Goal: Task Accomplishment & Management: Manage account settings

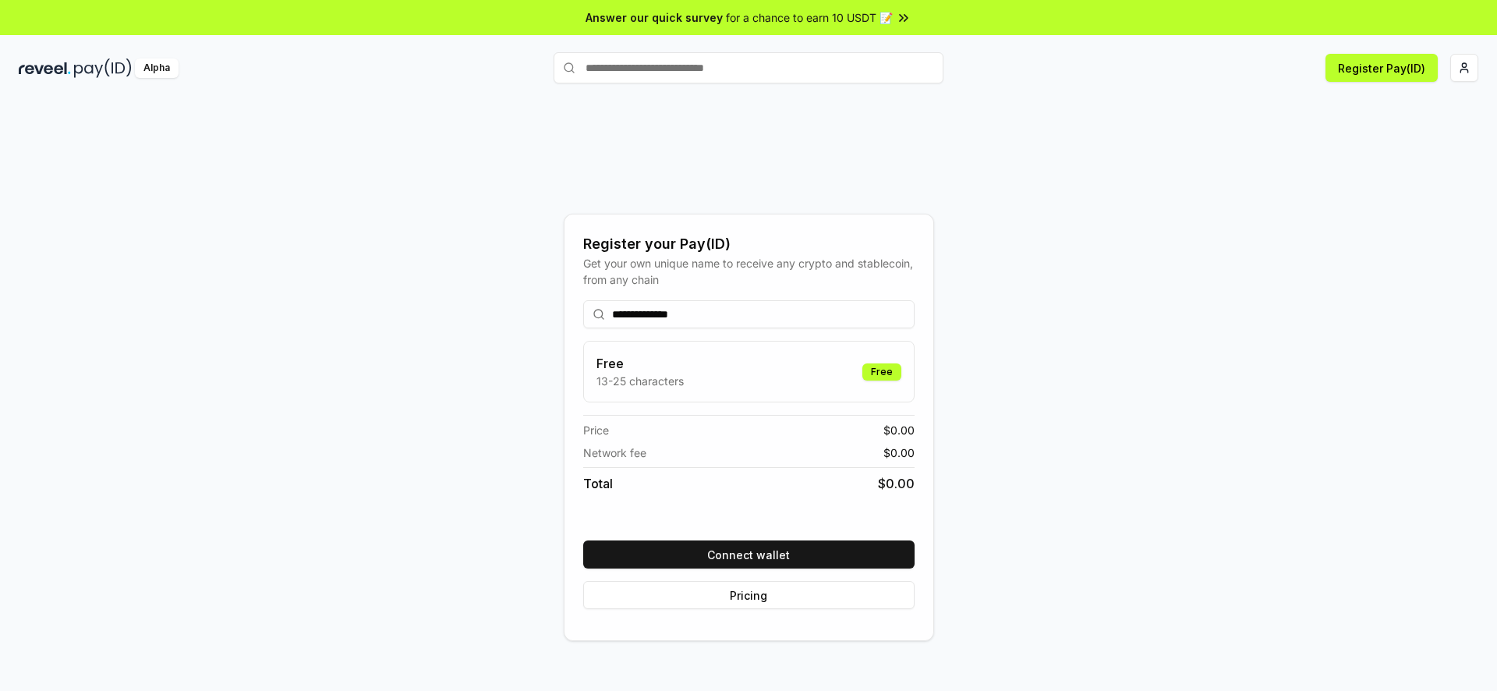
scroll to position [44, 0]
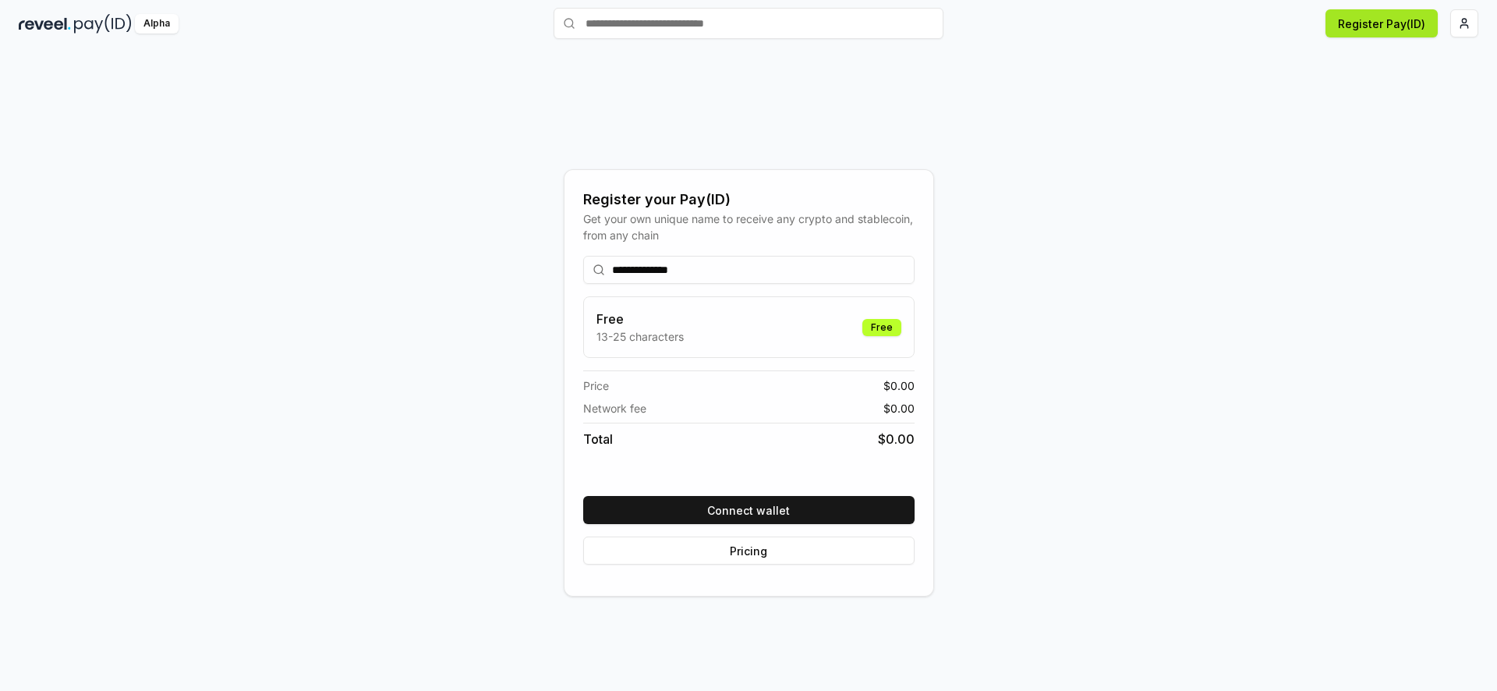
click at [1368, 28] on button "Register Pay(ID)" at bounding box center [1381, 23] width 112 height 28
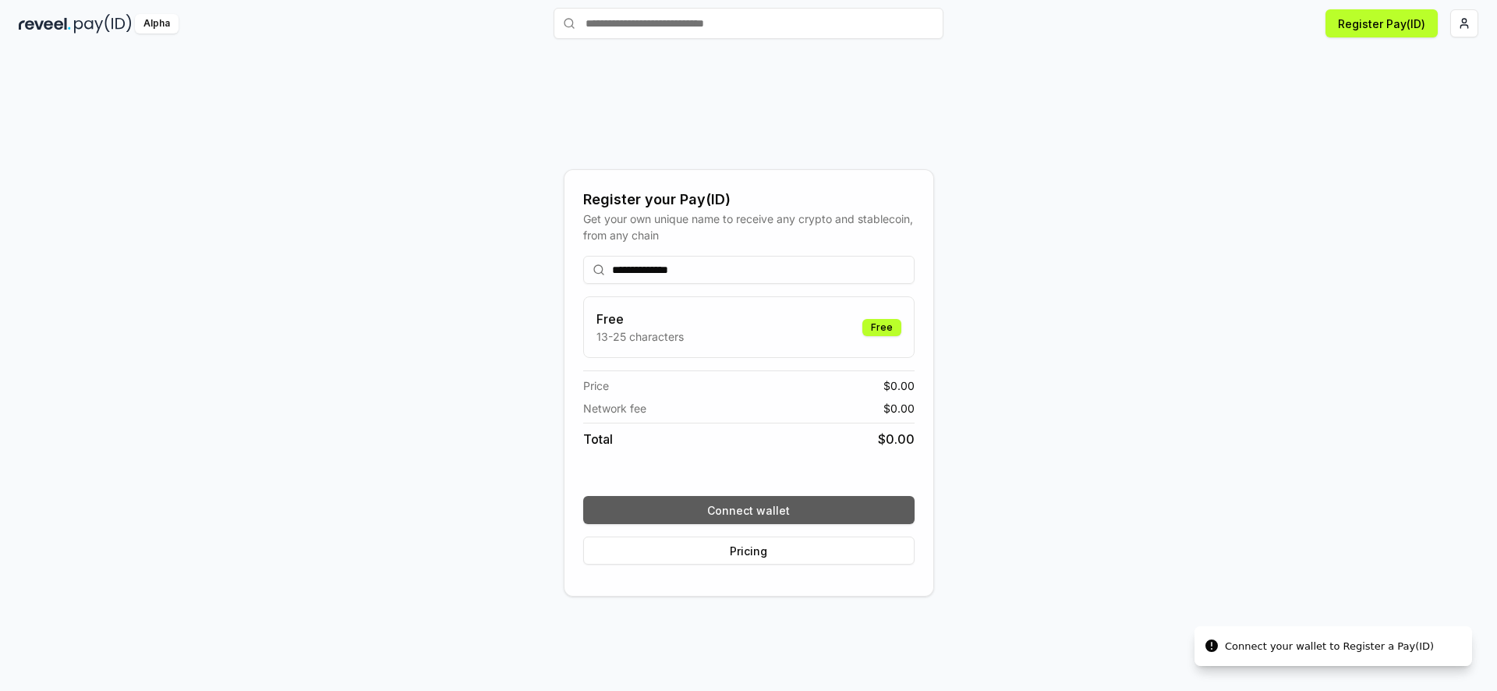
click at [779, 512] on button "Connect wallet" at bounding box center [748, 510] width 331 height 28
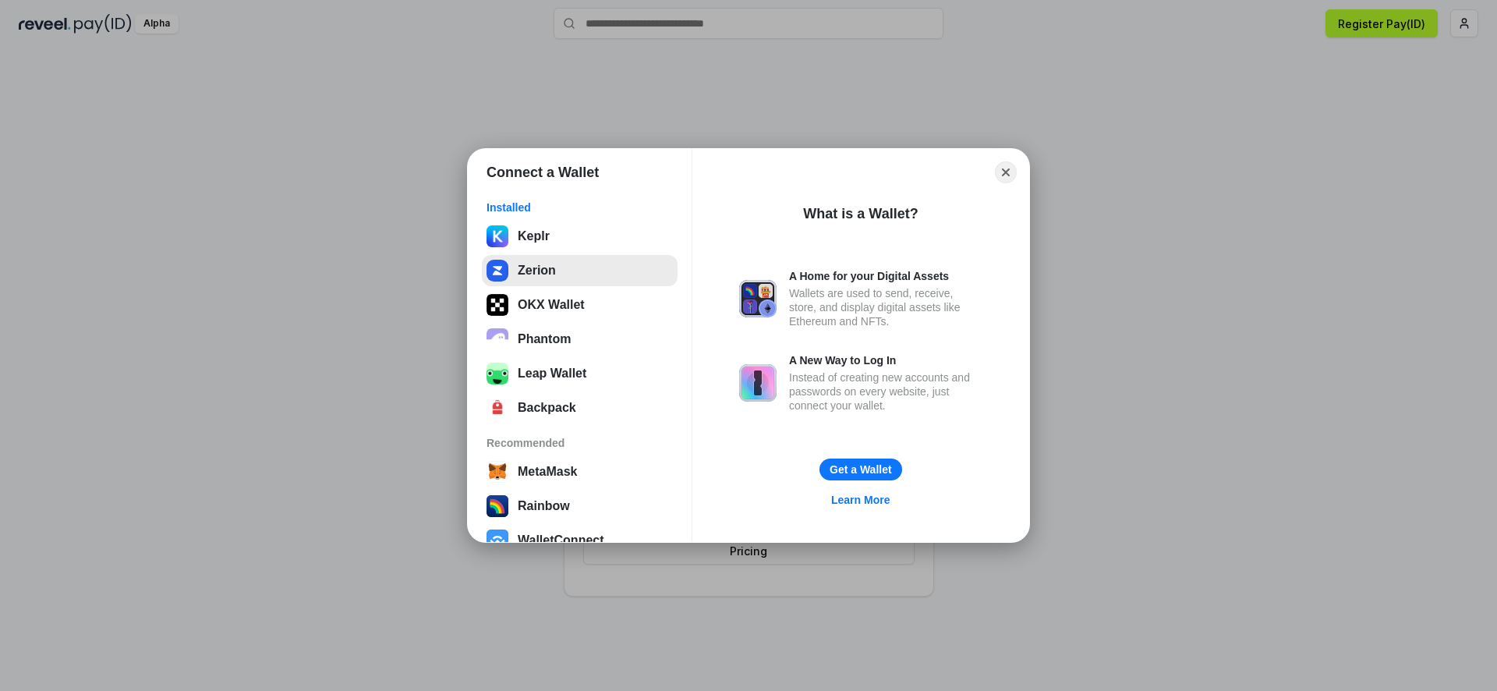
click at [590, 271] on button "Zerion" at bounding box center [580, 270] width 196 height 31
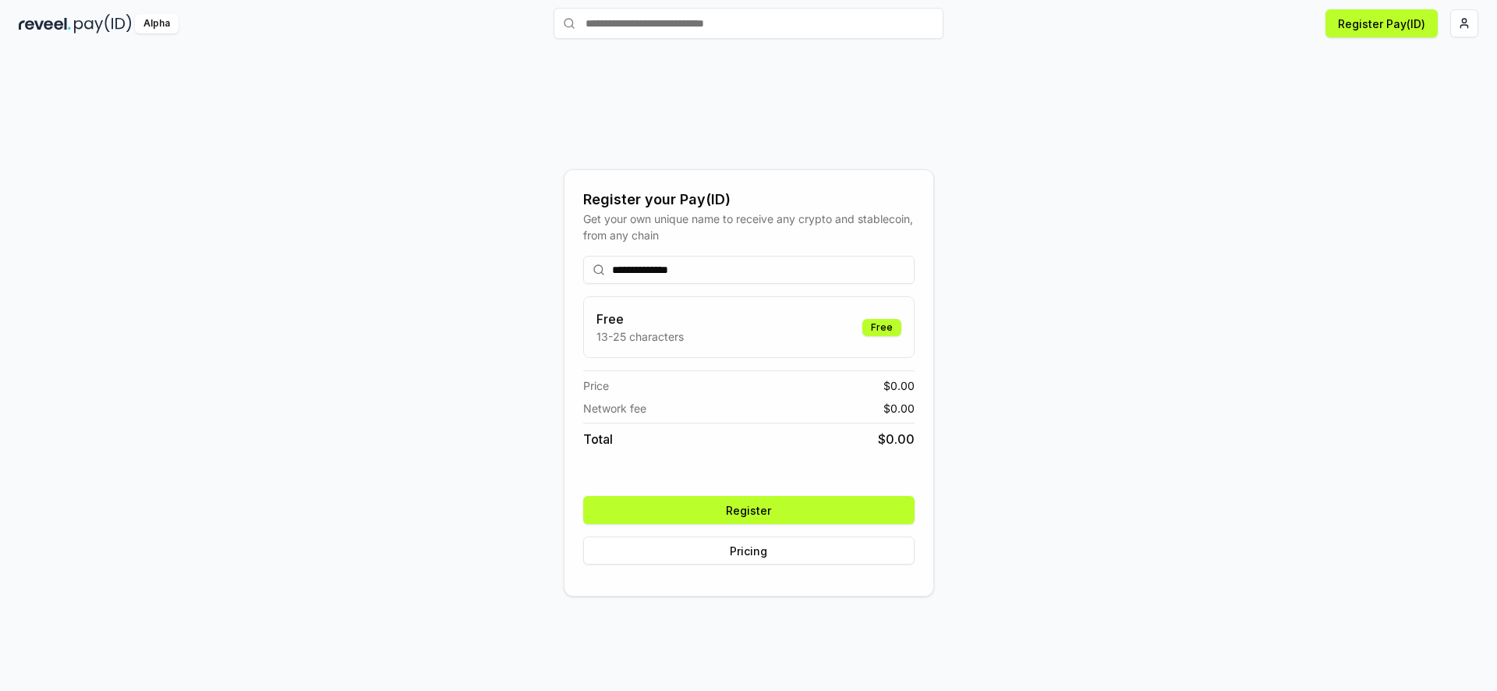
click at [742, 515] on button "Register" at bounding box center [748, 510] width 331 height 28
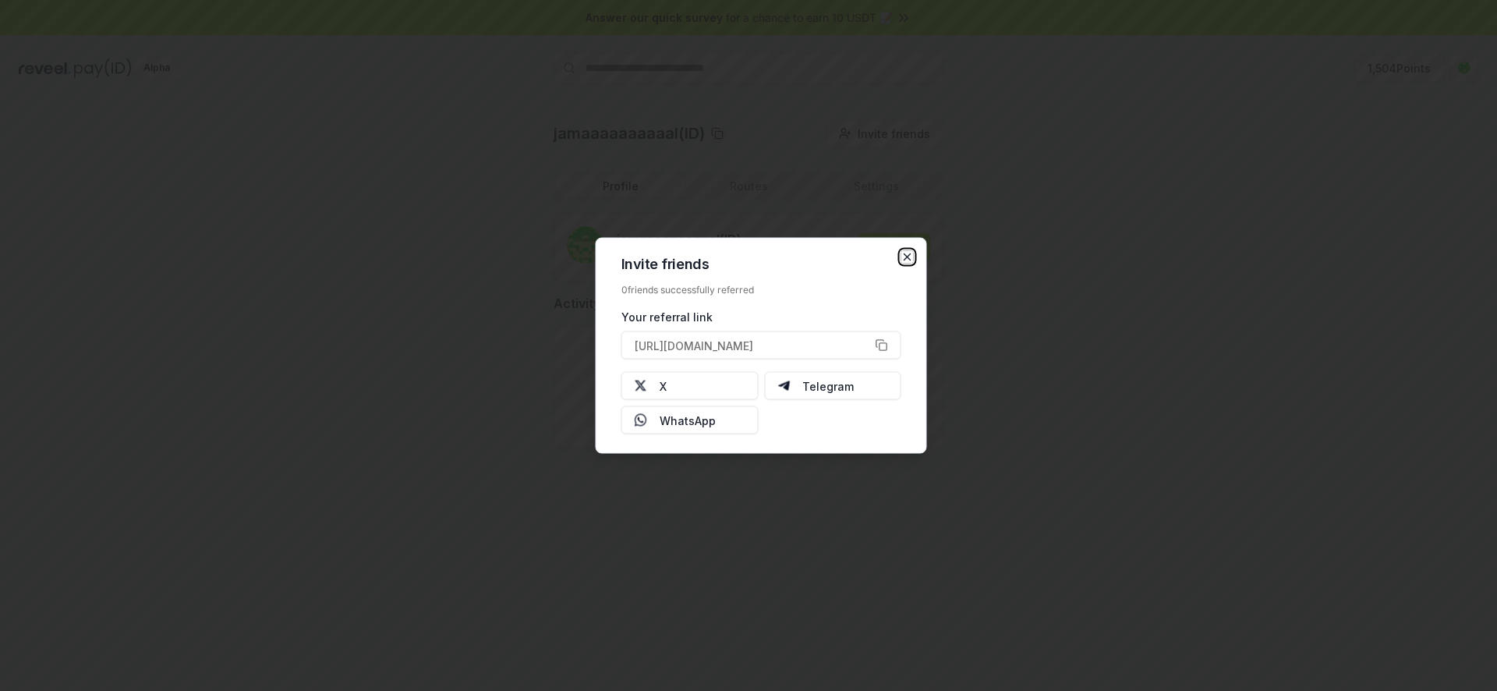
click at [904, 255] on icon "button" at bounding box center [907, 257] width 12 height 12
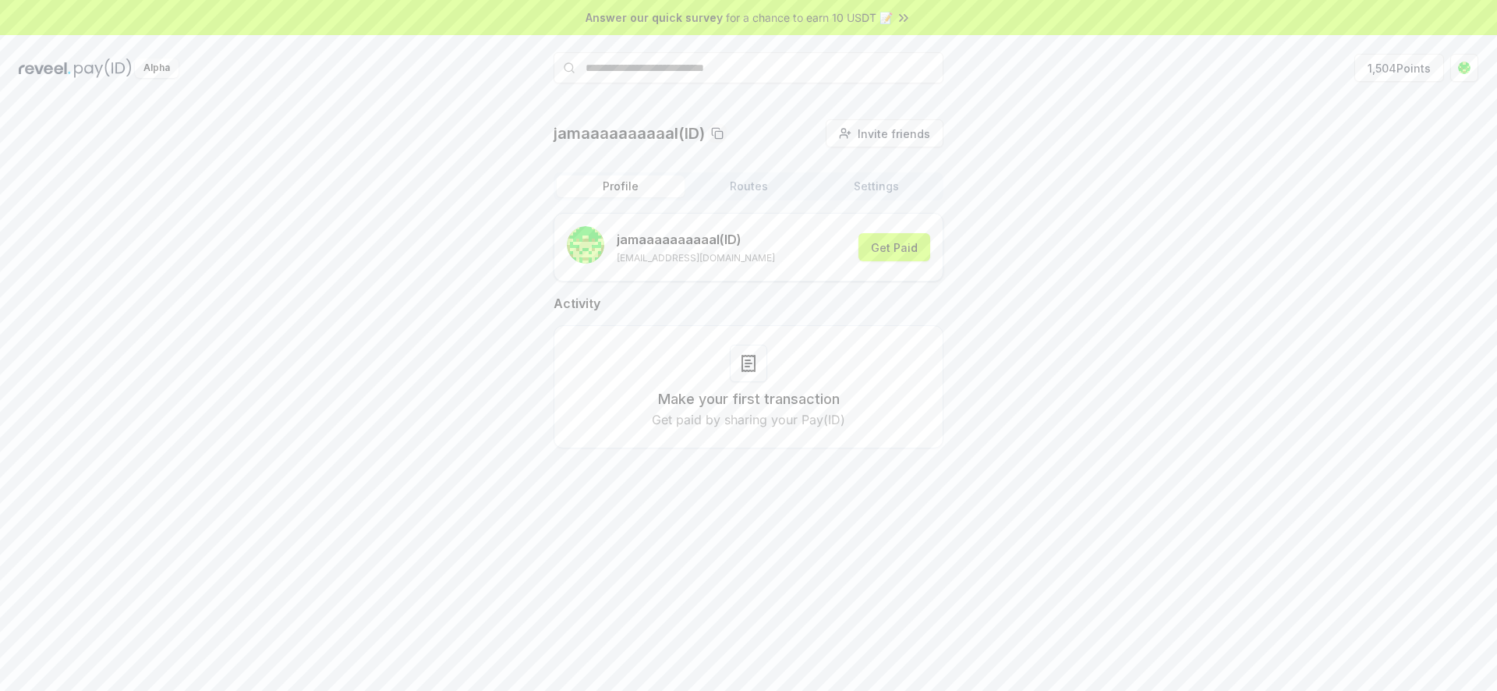
click at [901, 10] on icon at bounding box center [904, 18] width 16 height 16
click at [751, 187] on button "Routes" at bounding box center [749, 186] width 128 height 22
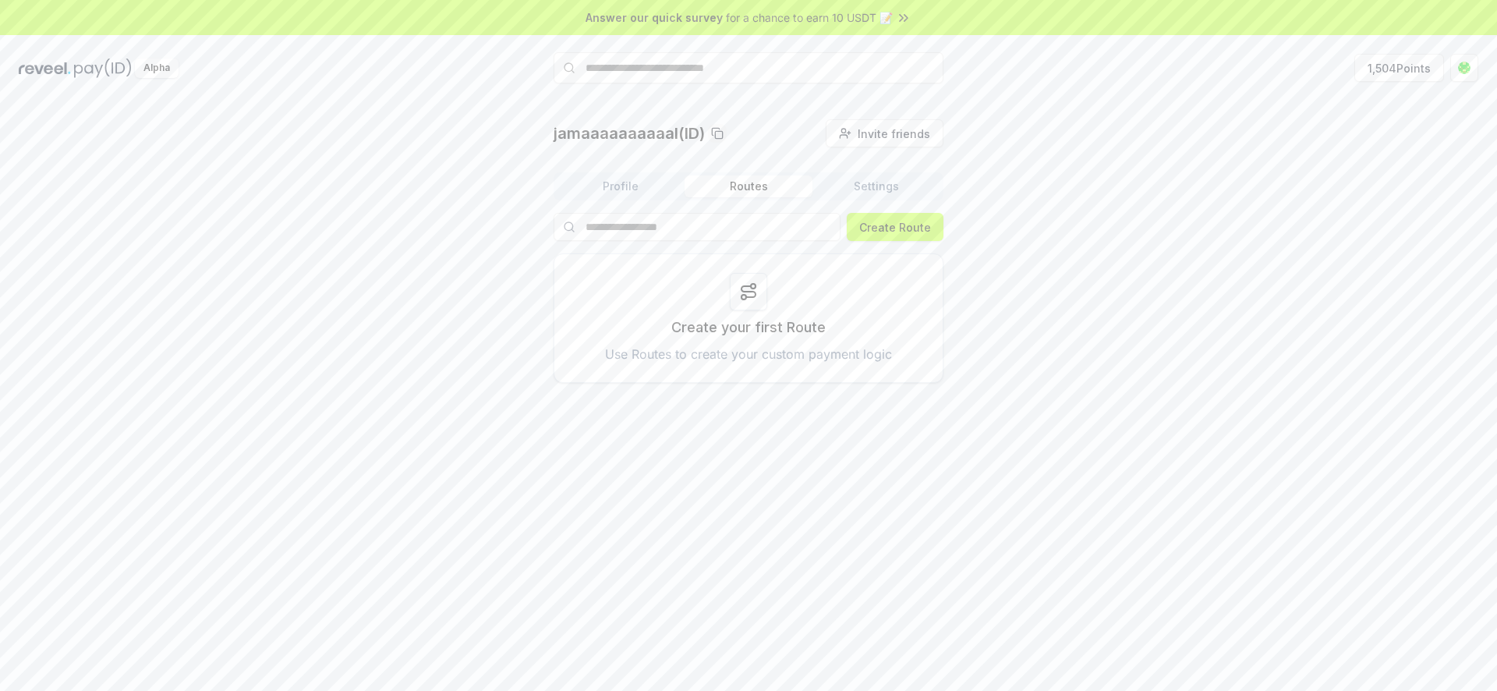
click at [750, 292] on icon at bounding box center [748, 291] width 14 height 11
click at [879, 225] on button "Create Route" at bounding box center [895, 227] width 97 height 28
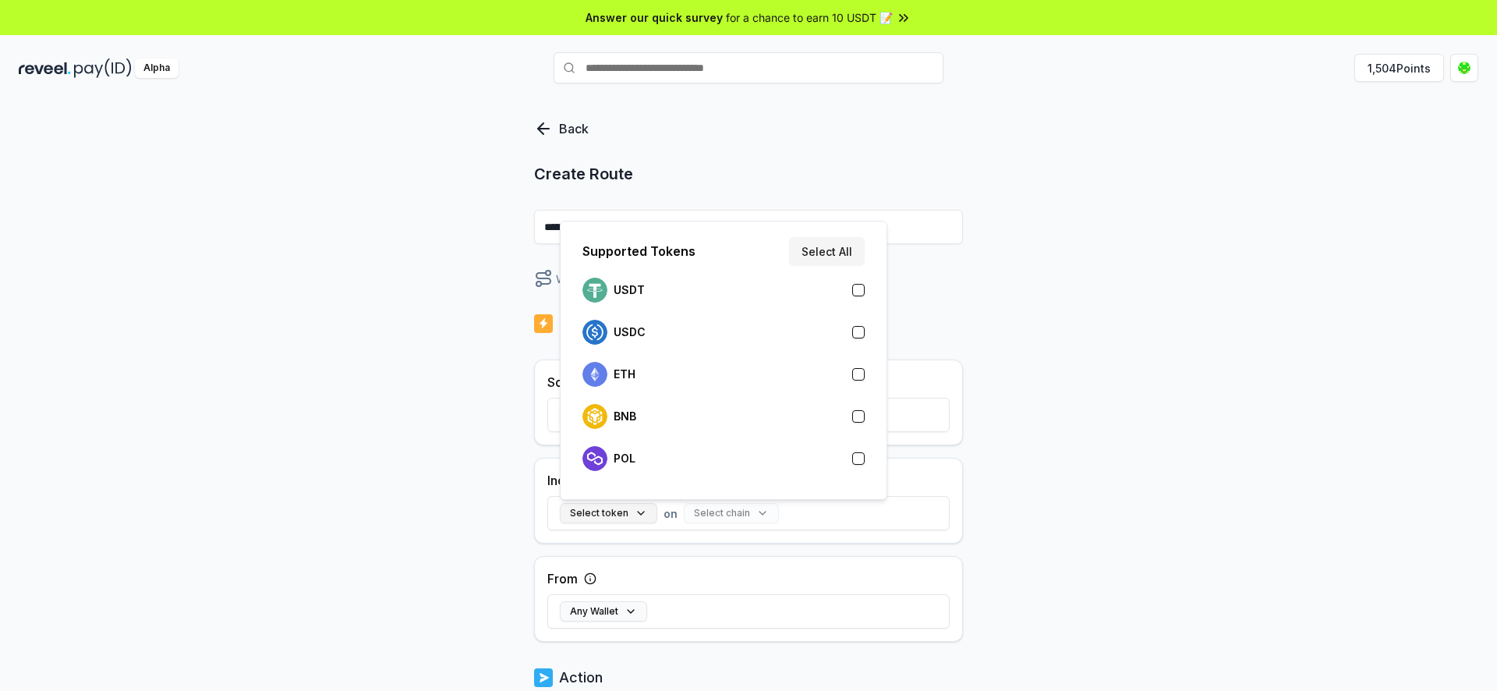
click at [611, 511] on button "Select token" at bounding box center [608, 513] width 97 height 20
click at [674, 331] on div "USDC" at bounding box center [723, 332] width 282 height 25
click at [1003, 348] on div "Back Create Route ******** When my Pay(ID) receives USDC on send it to 0xc10A..…" at bounding box center [748, 411] width 1497 height 647
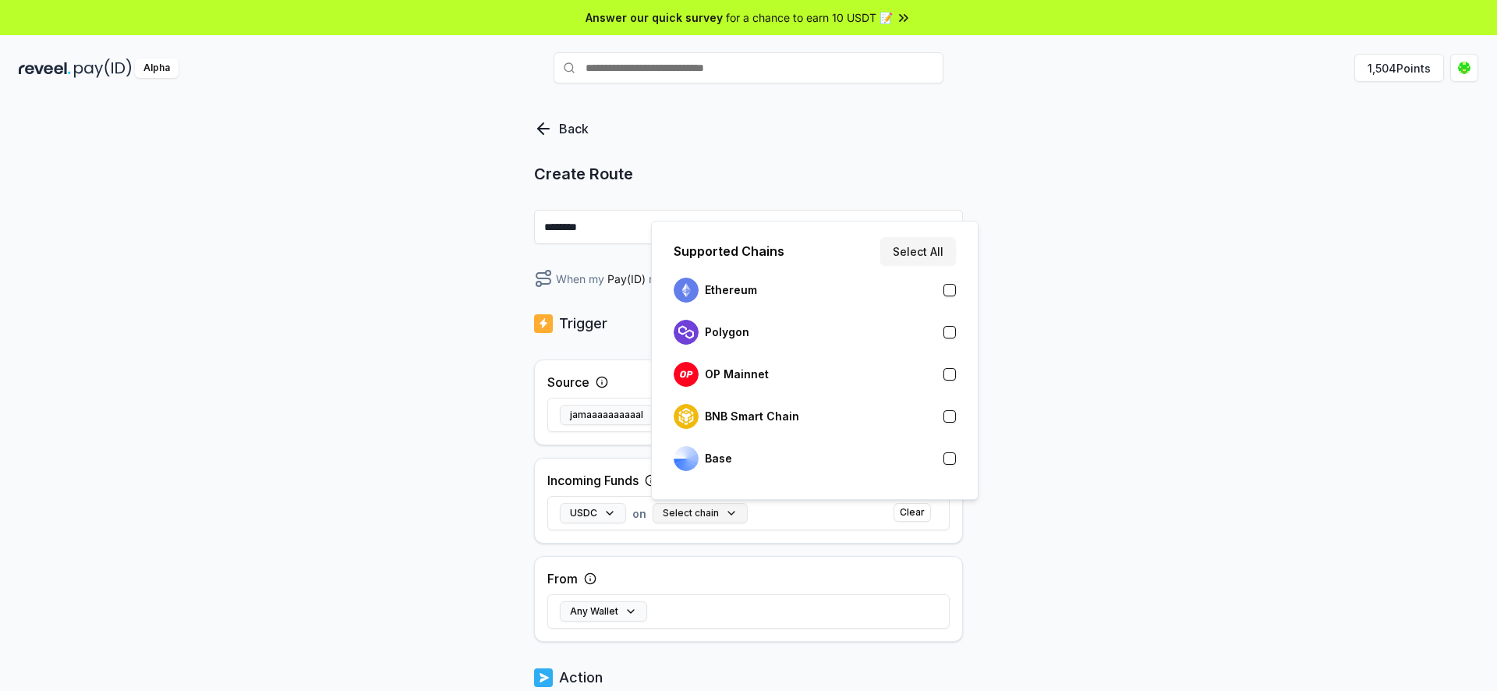
click at [692, 510] on button "Select chain" at bounding box center [700, 513] width 95 height 20
click at [851, 253] on div "Supported Chains Select All" at bounding box center [814, 251] width 295 height 28
click at [795, 468] on div "Base" at bounding box center [815, 458] width 282 height 25
click at [904, 250] on button "Select All" at bounding box center [918, 251] width 76 height 28
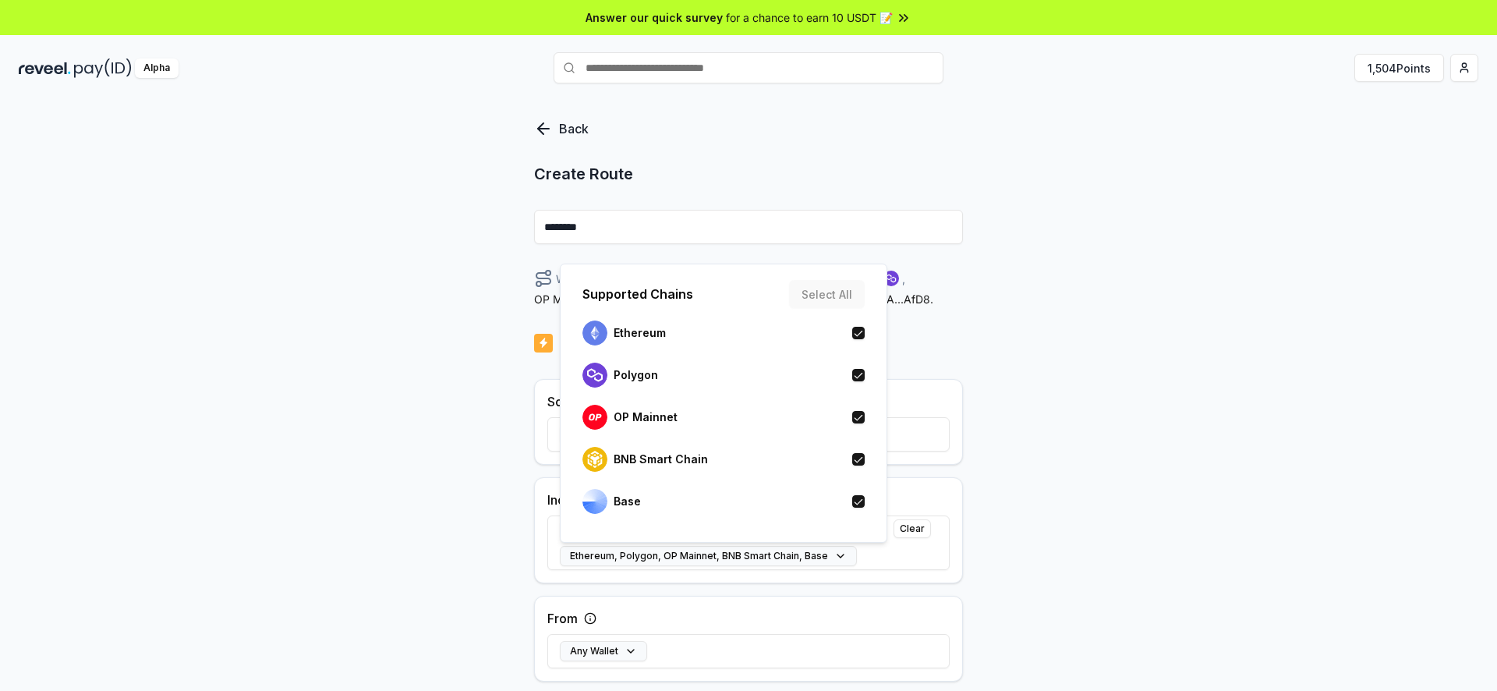
click at [968, 468] on div "Back Create Route ******** When my Pay(ID) receives USDC on Ethereum , Polygon …" at bounding box center [748, 411] width 1497 height 647
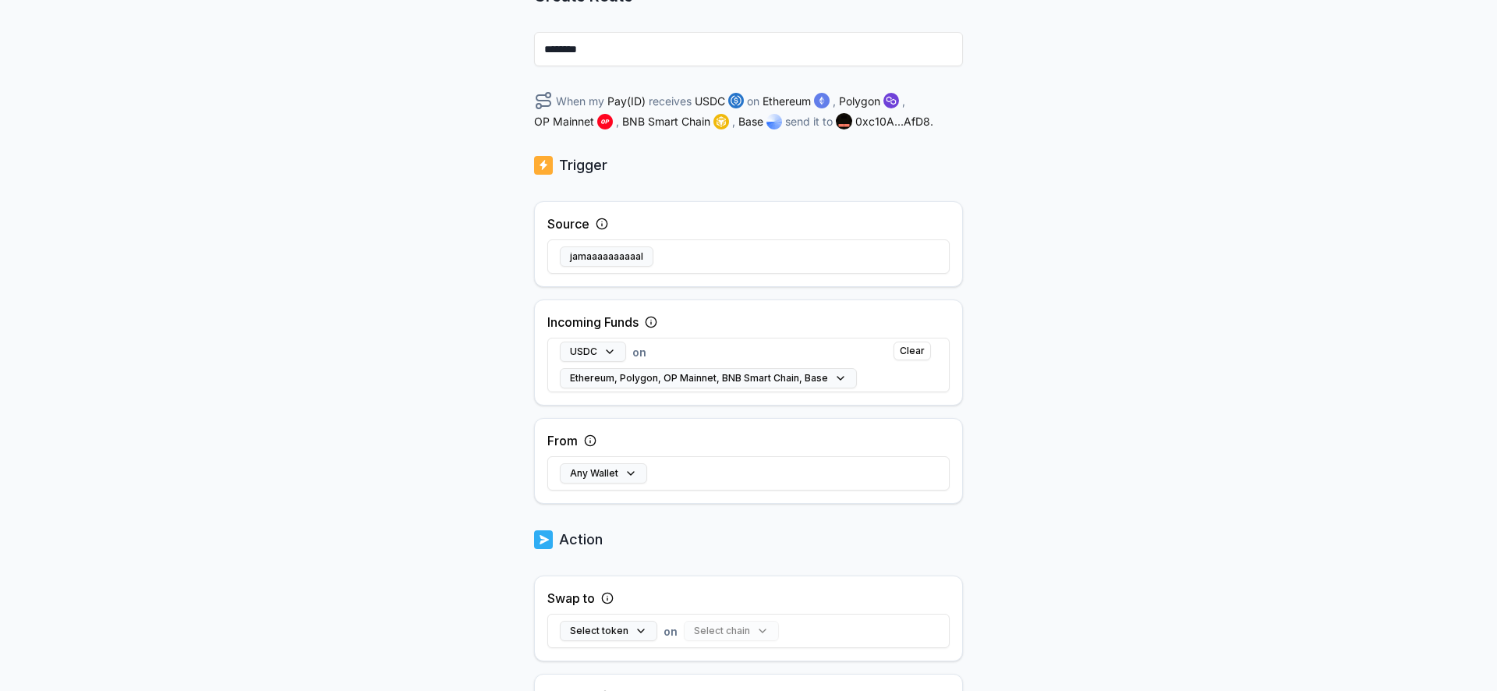
scroll to position [354, 0]
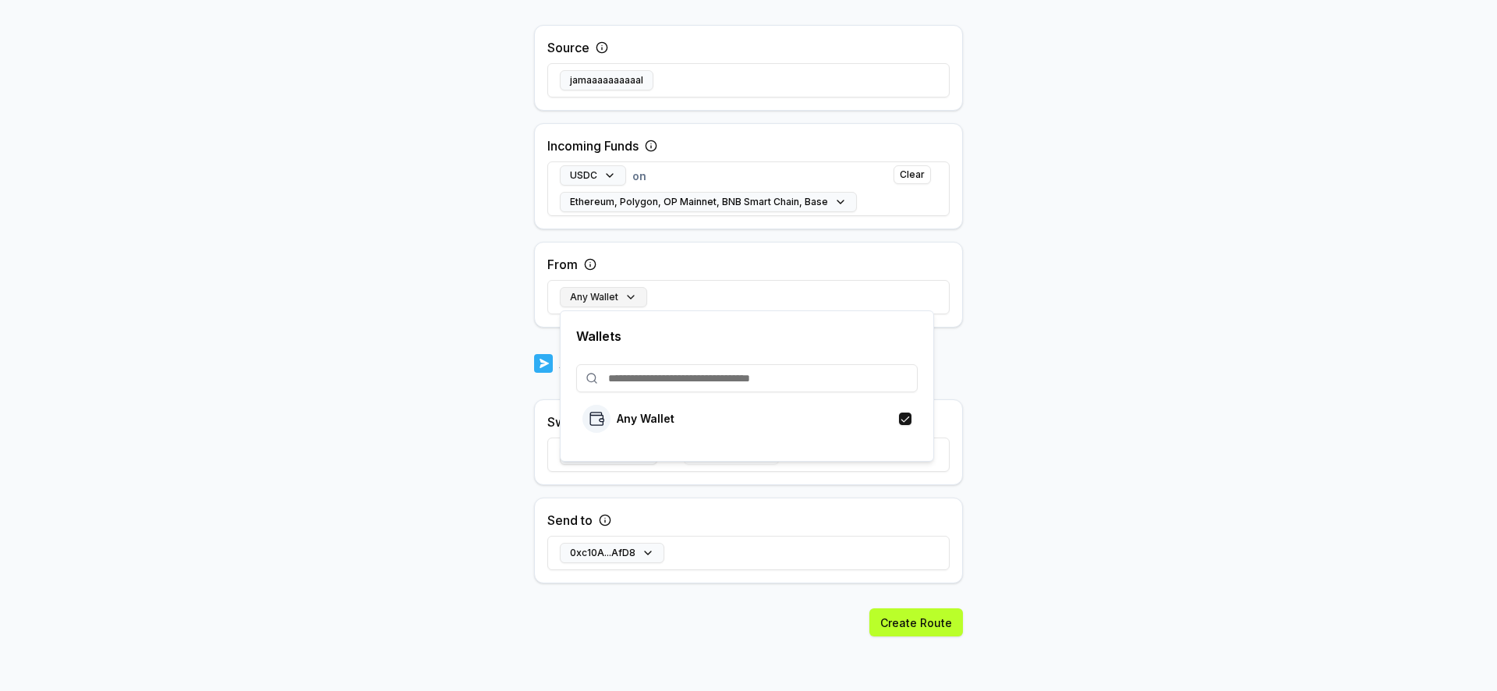
click at [607, 289] on button "Any Wallet" at bounding box center [603, 297] width 87 height 20
click at [695, 384] on input at bounding box center [746, 378] width 341 height 28
click at [687, 373] on input at bounding box center [746, 378] width 341 height 28
paste input "**********"
type input "**********"
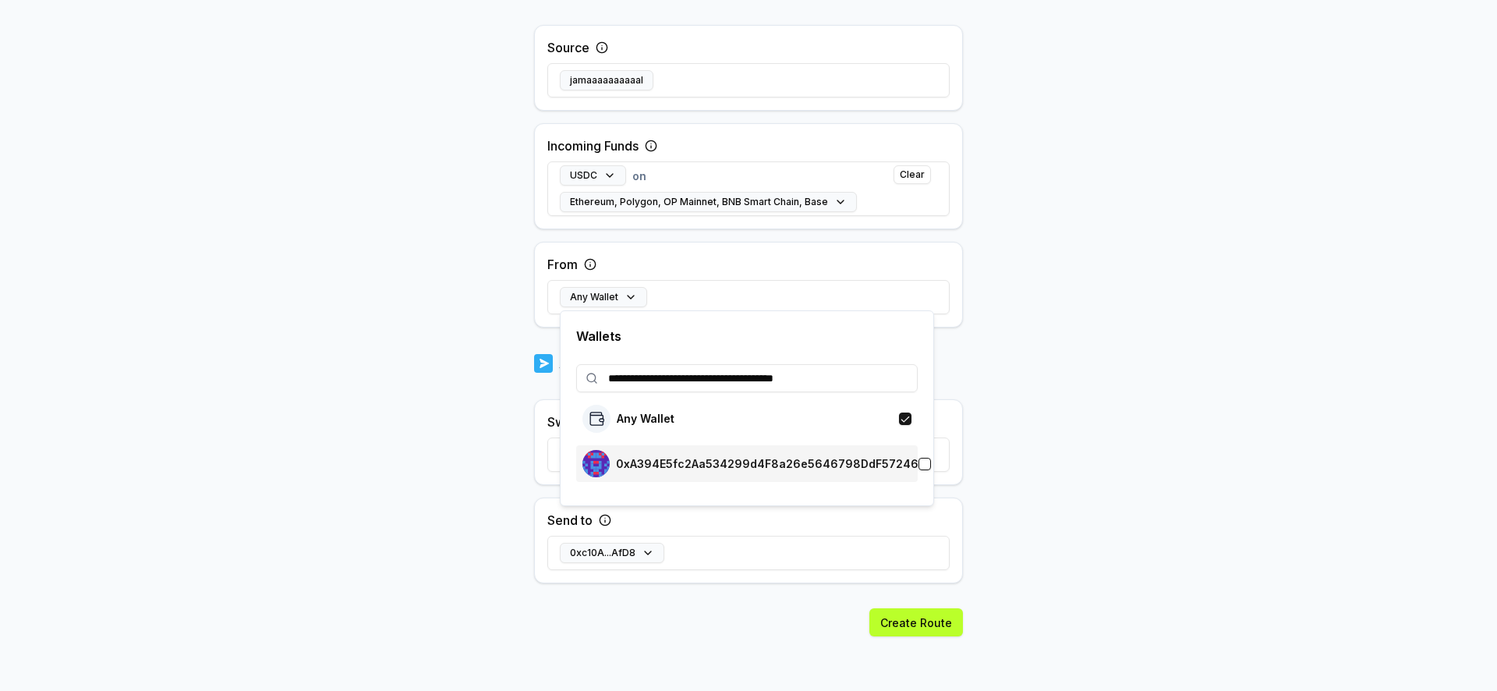
click at [701, 465] on p "0xA394E5fc2Aa534299d4F8a26e5646798DdF57246" at bounding box center [767, 464] width 303 height 12
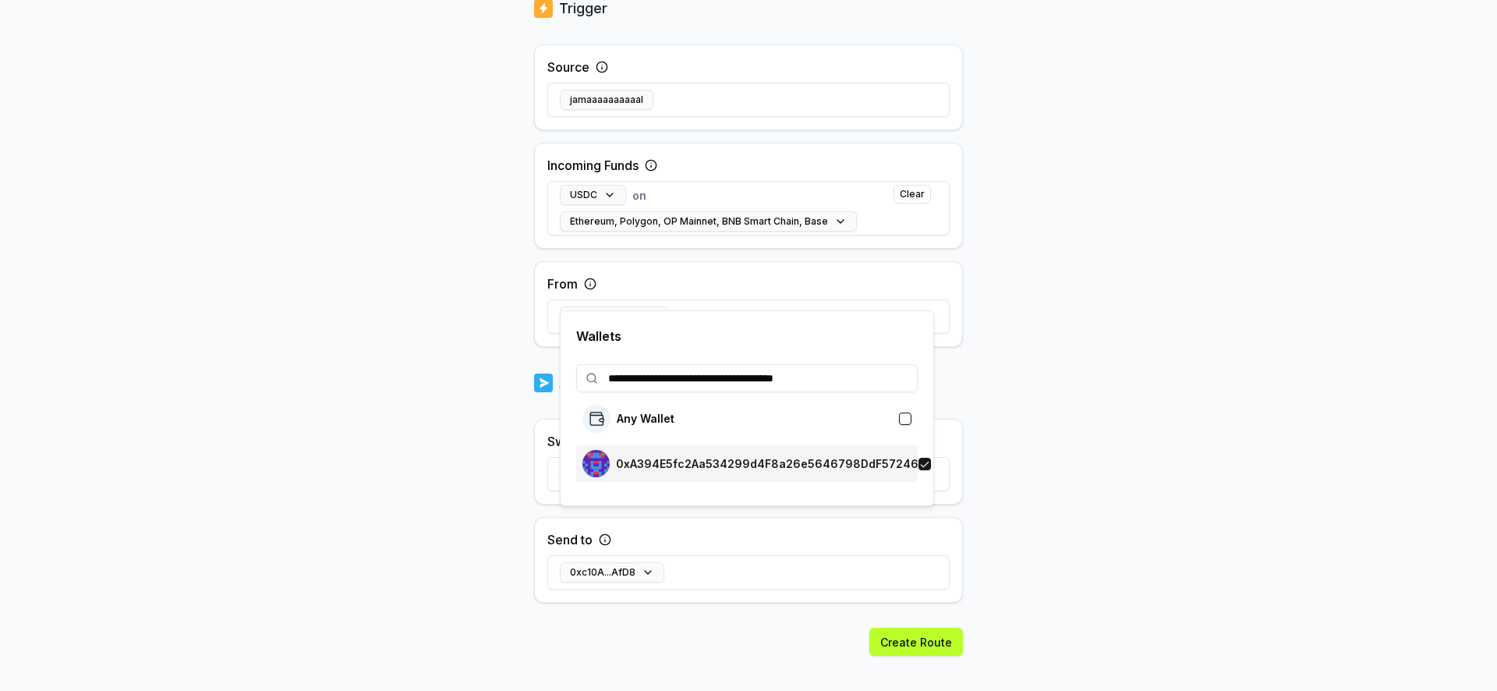
scroll to position [373, 0]
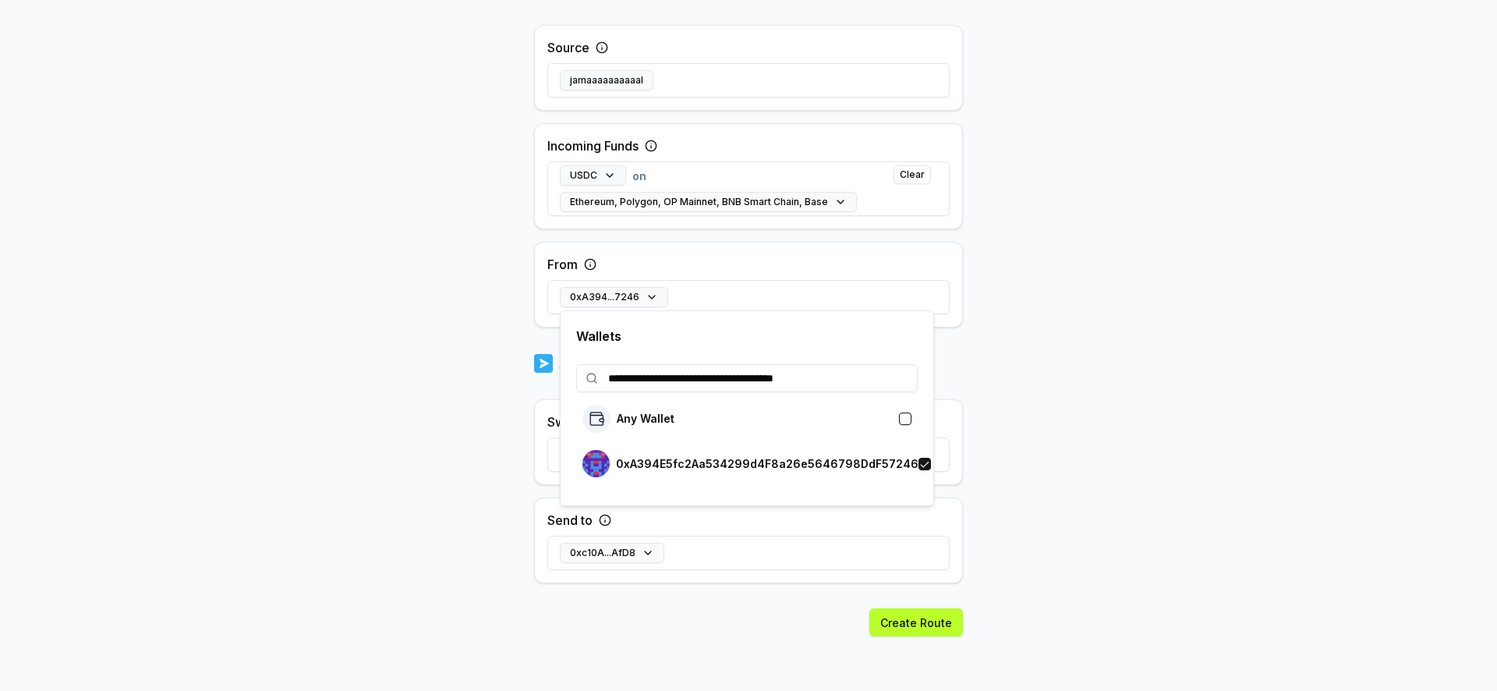
click at [794, 540] on div "0xc10A...AfD8" at bounding box center [748, 552] width 402 height 45
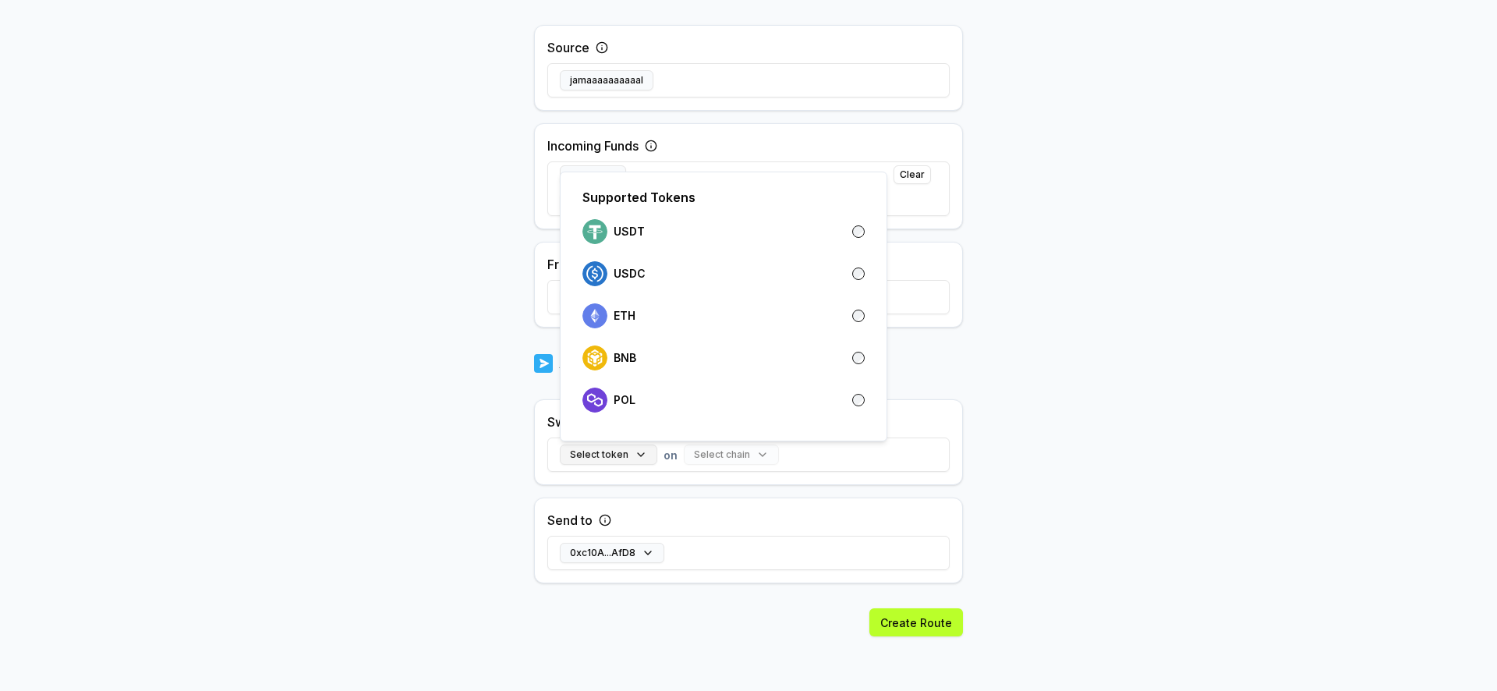
click at [635, 455] on button "Select token" at bounding box center [608, 454] width 97 height 20
click at [673, 310] on div "ETH" at bounding box center [723, 315] width 282 height 25
click at [977, 399] on body "Answer our quick survey for a chance to earn 10 USDT 📝 Alpha 1,504 Points Back …" at bounding box center [748, 345] width 1497 height 691
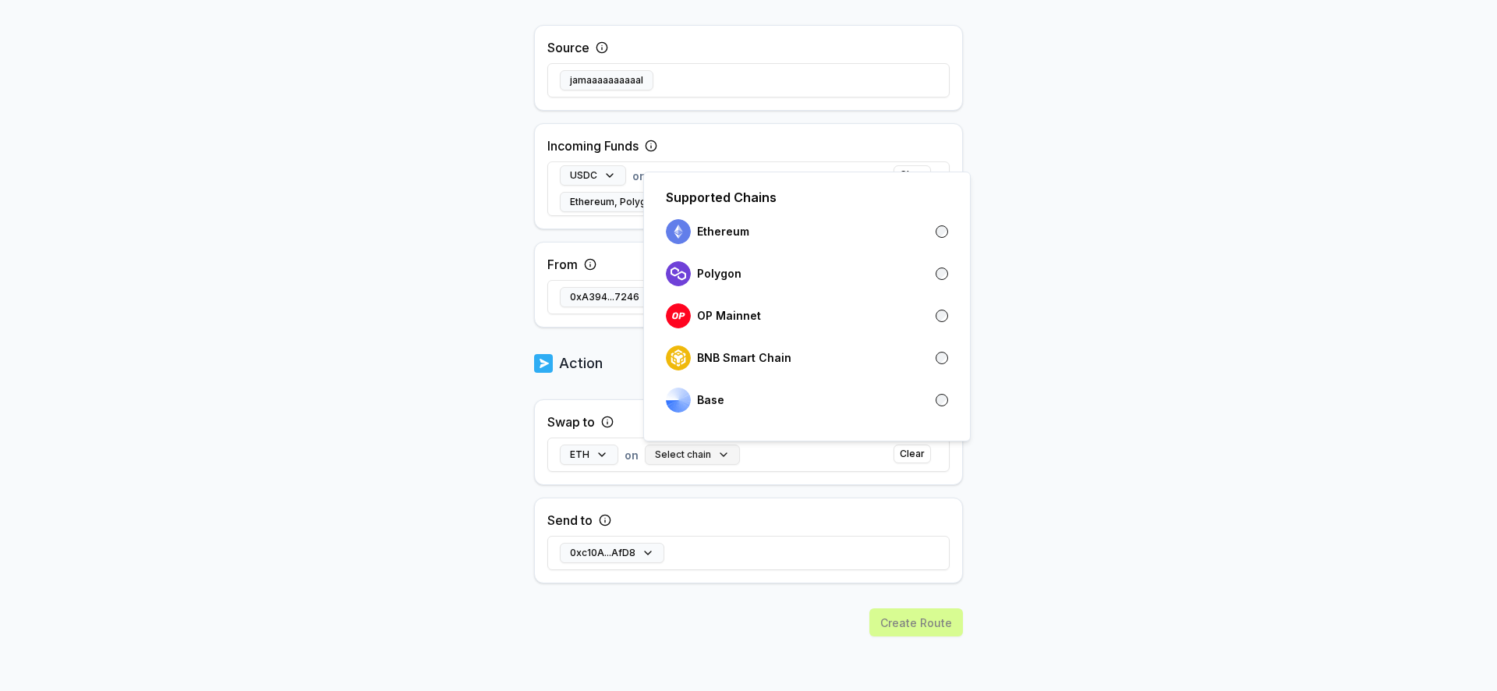
click at [692, 452] on button "Select chain" at bounding box center [692, 454] width 95 height 20
click at [713, 311] on p "OP Mainnet" at bounding box center [729, 316] width 64 height 12
click at [840, 483] on div "Swap to ETH on OP Mainnet Clear" at bounding box center [748, 442] width 429 height 86
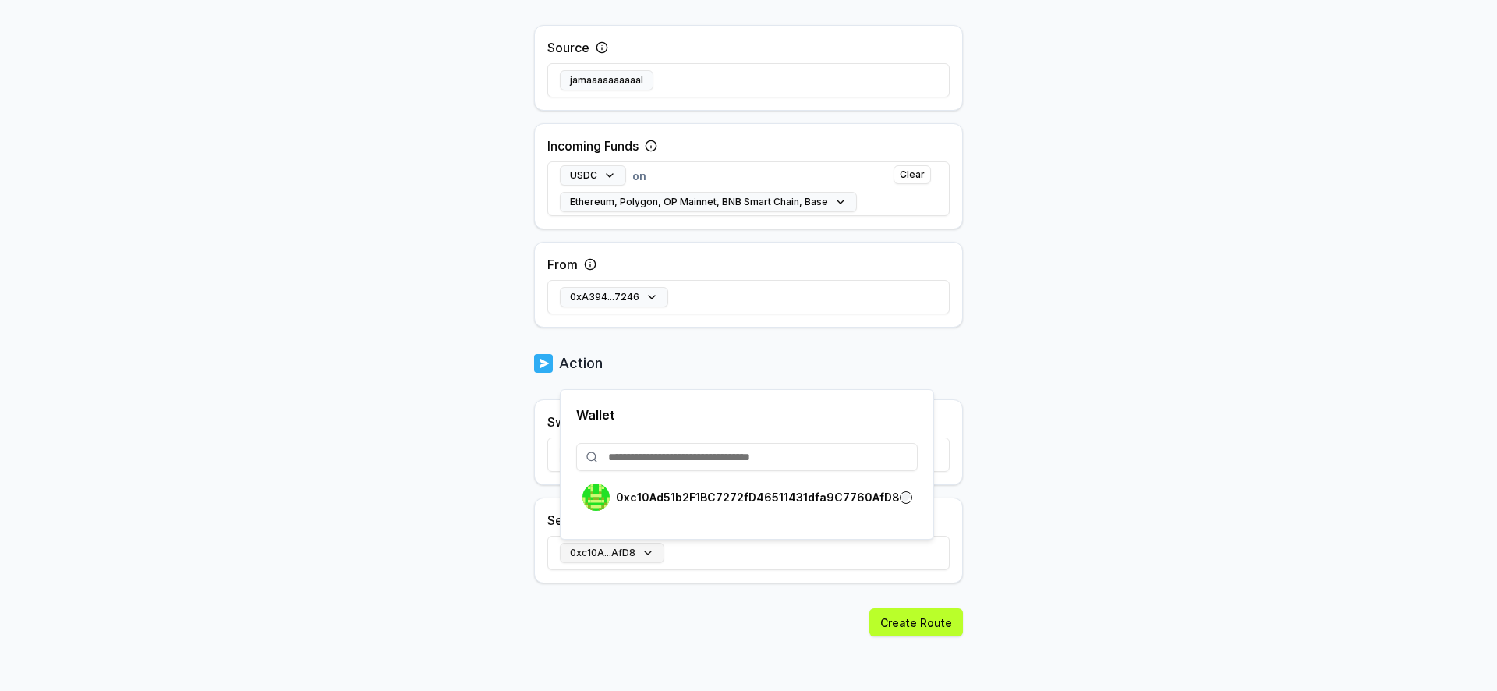
click at [643, 553] on button "0xc10A...AfD8" at bounding box center [612, 553] width 104 height 20
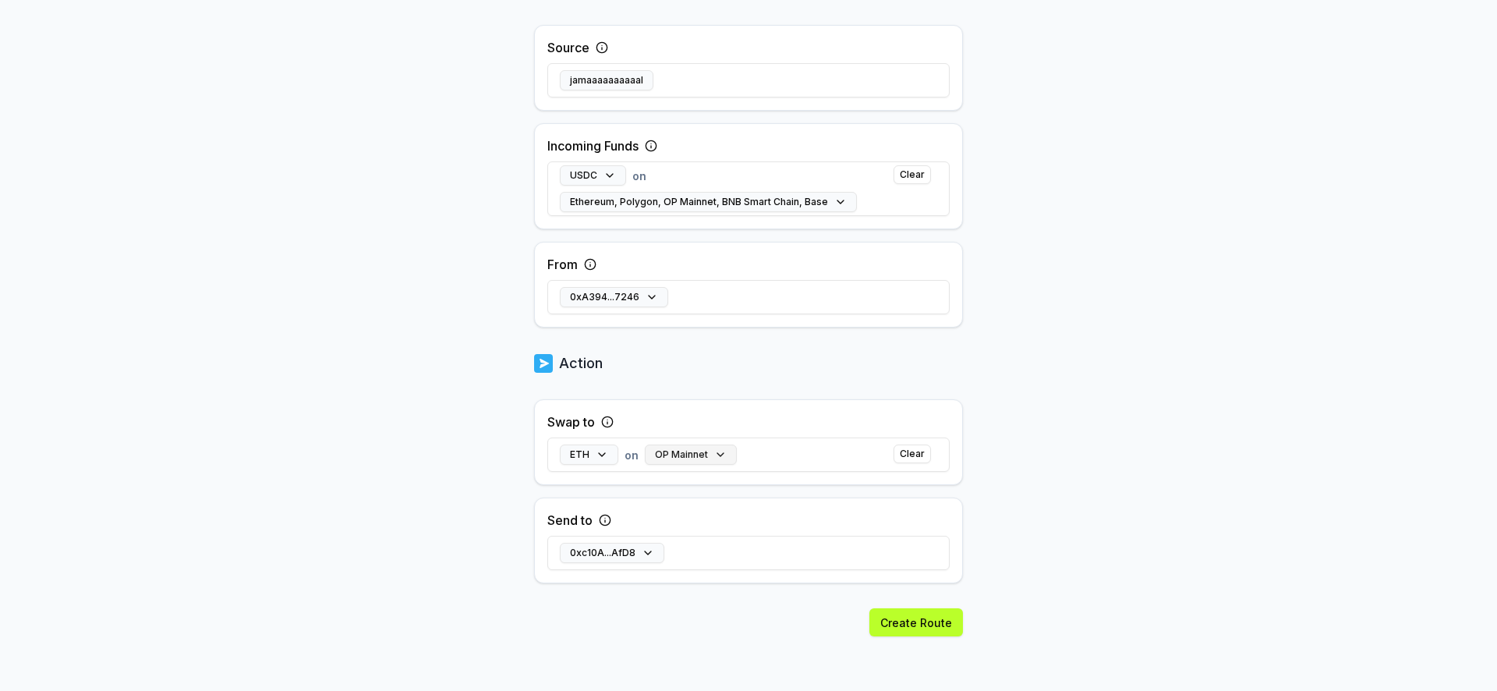
click at [719, 450] on button "OP Mainnet" at bounding box center [691, 454] width 92 height 20
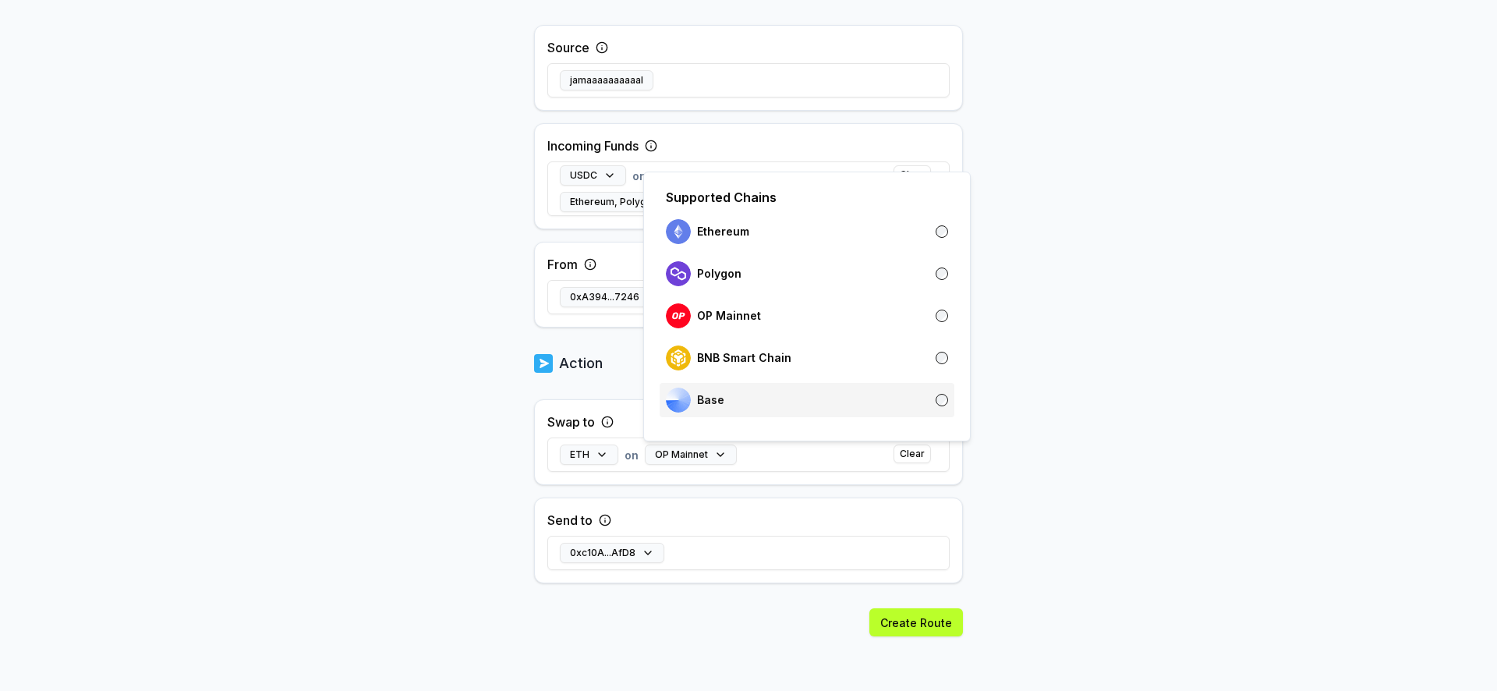
click at [796, 394] on div "Base" at bounding box center [807, 399] width 282 height 25
click at [799, 469] on div "ETH on Base Clear" at bounding box center [748, 454] width 402 height 45
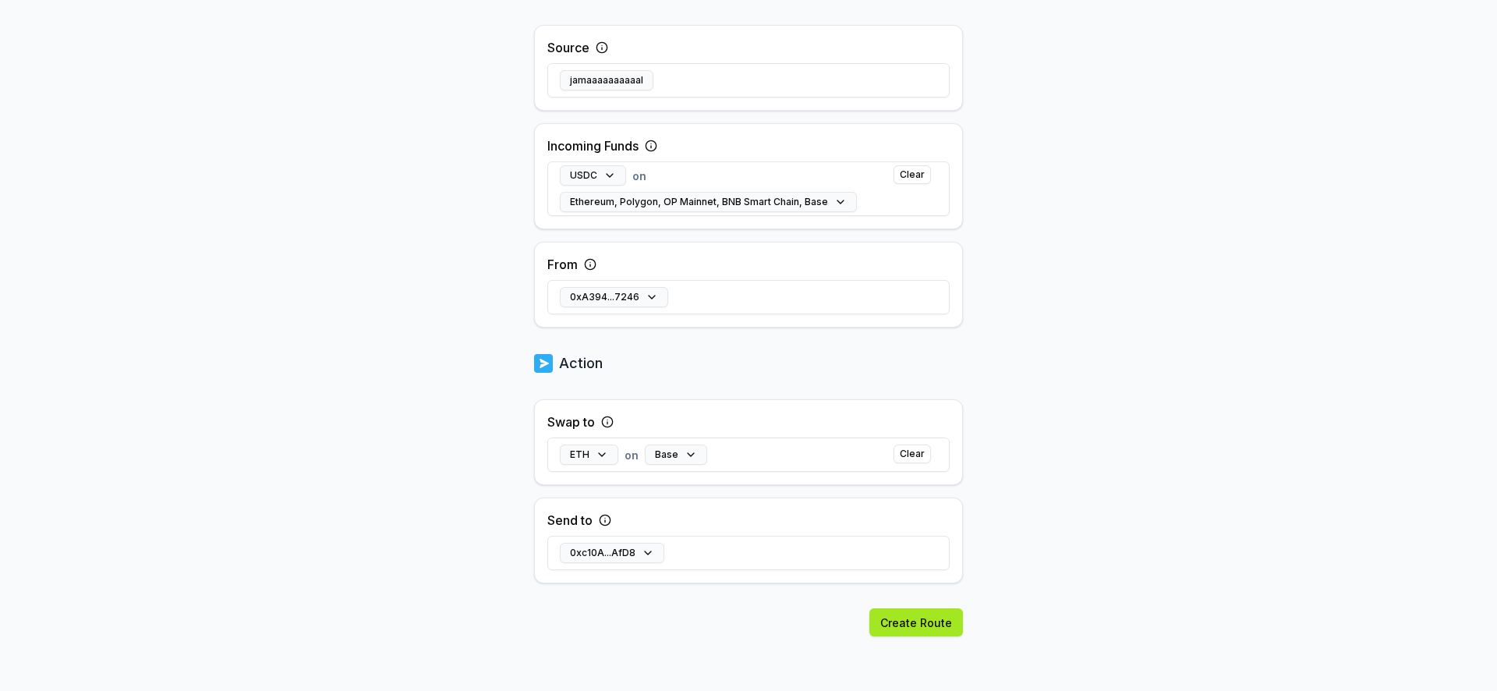
click at [900, 625] on button "Create Route" at bounding box center [916, 622] width 94 height 28
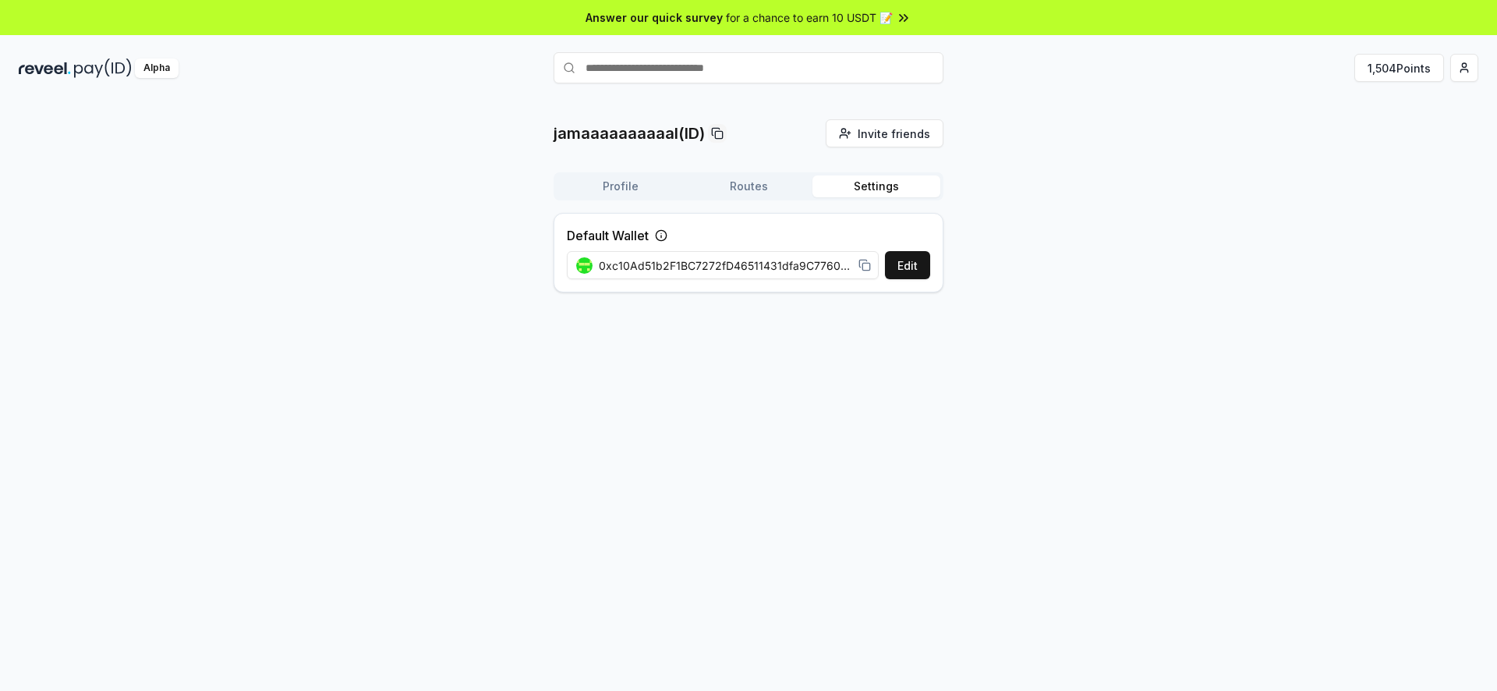
click at [904, 186] on button "Settings" at bounding box center [876, 186] width 128 height 22
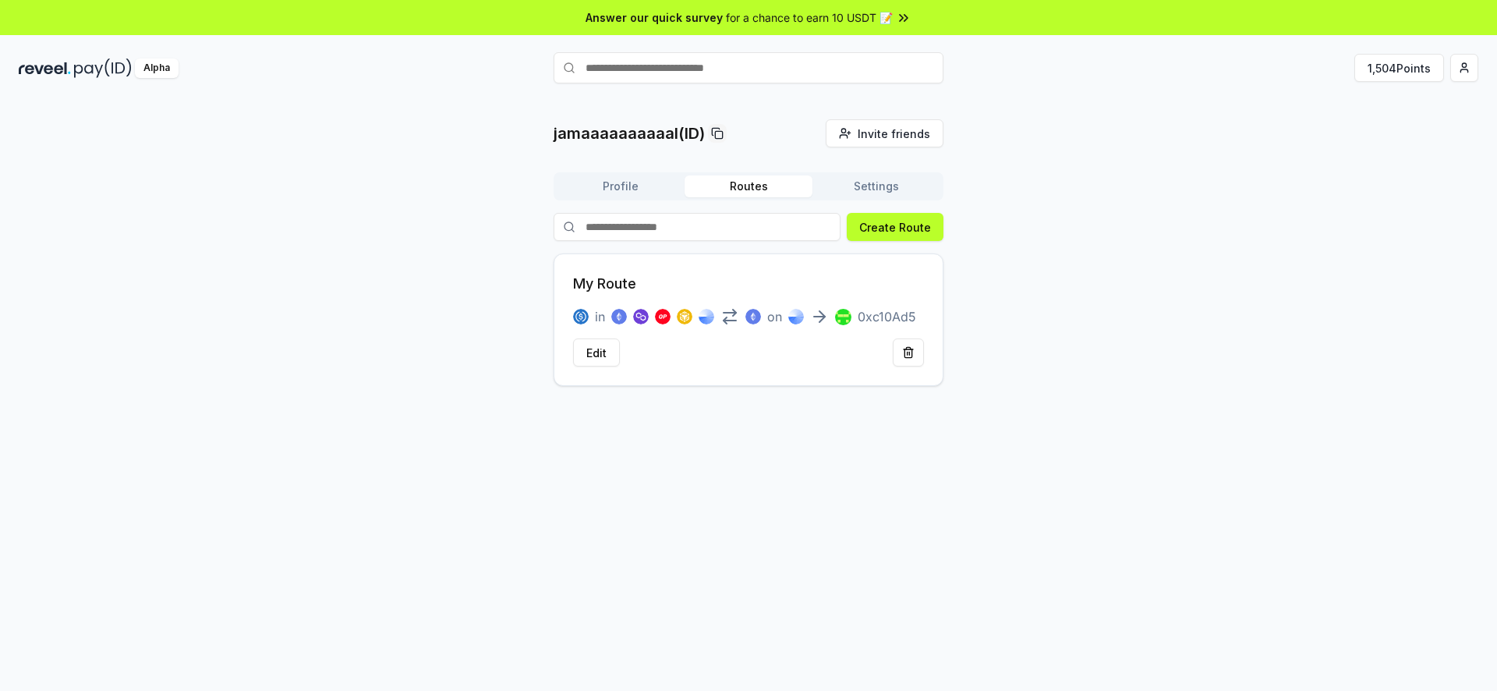
click at [770, 187] on button "Routes" at bounding box center [749, 186] width 128 height 22
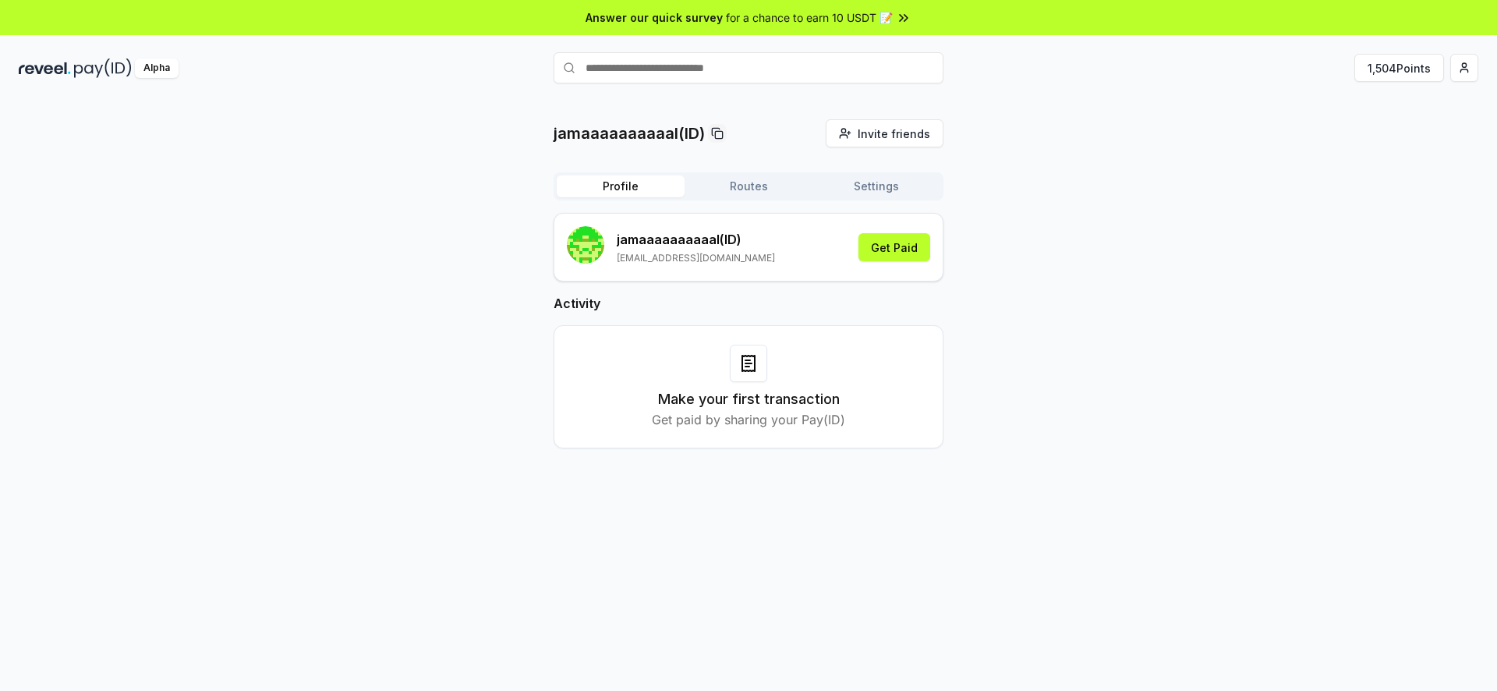
click at [660, 188] on button "Profile" at bounding box center [621, 186] width 128 height 22
click at [874, 240] on button "Get Paid" at bounding box center [894, 247] width 72 height 28
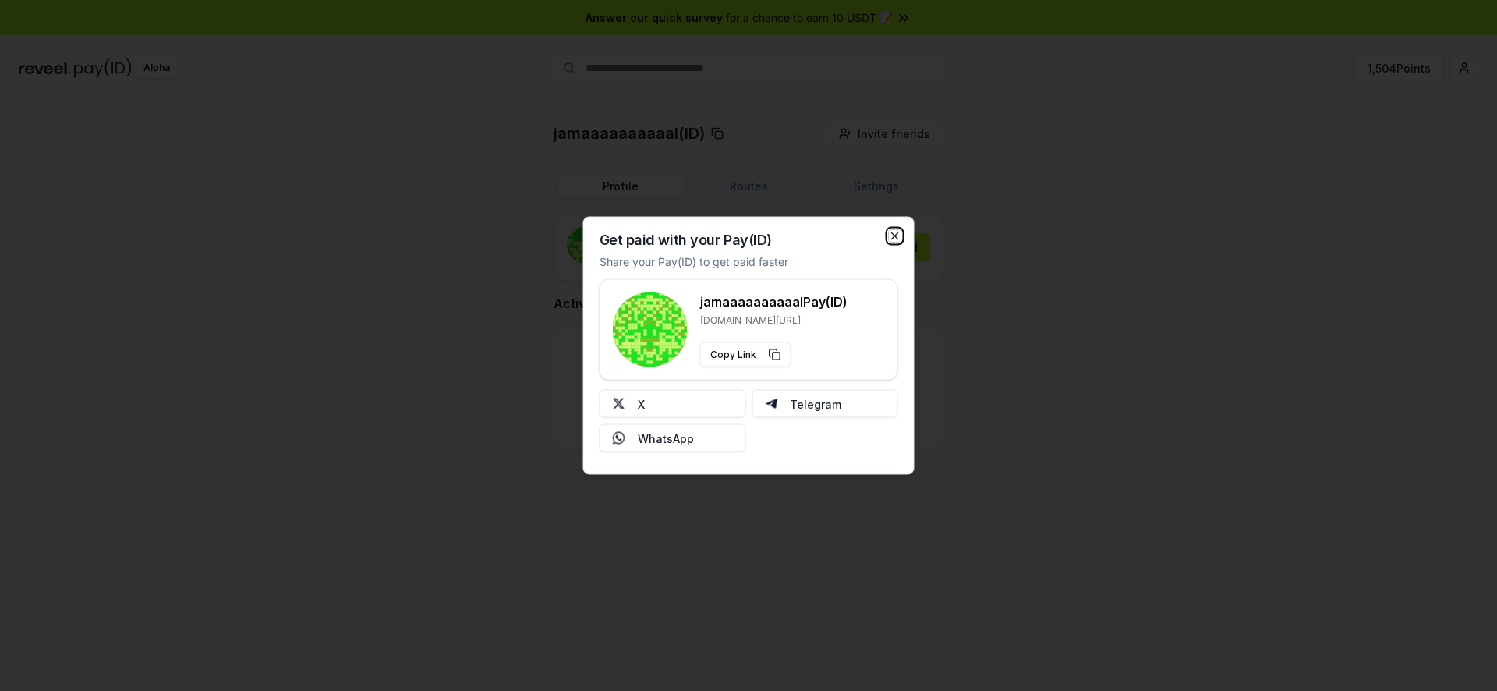
click at [896, 231] on icon "button" at bounding box center [895, 236] width 12 height 12
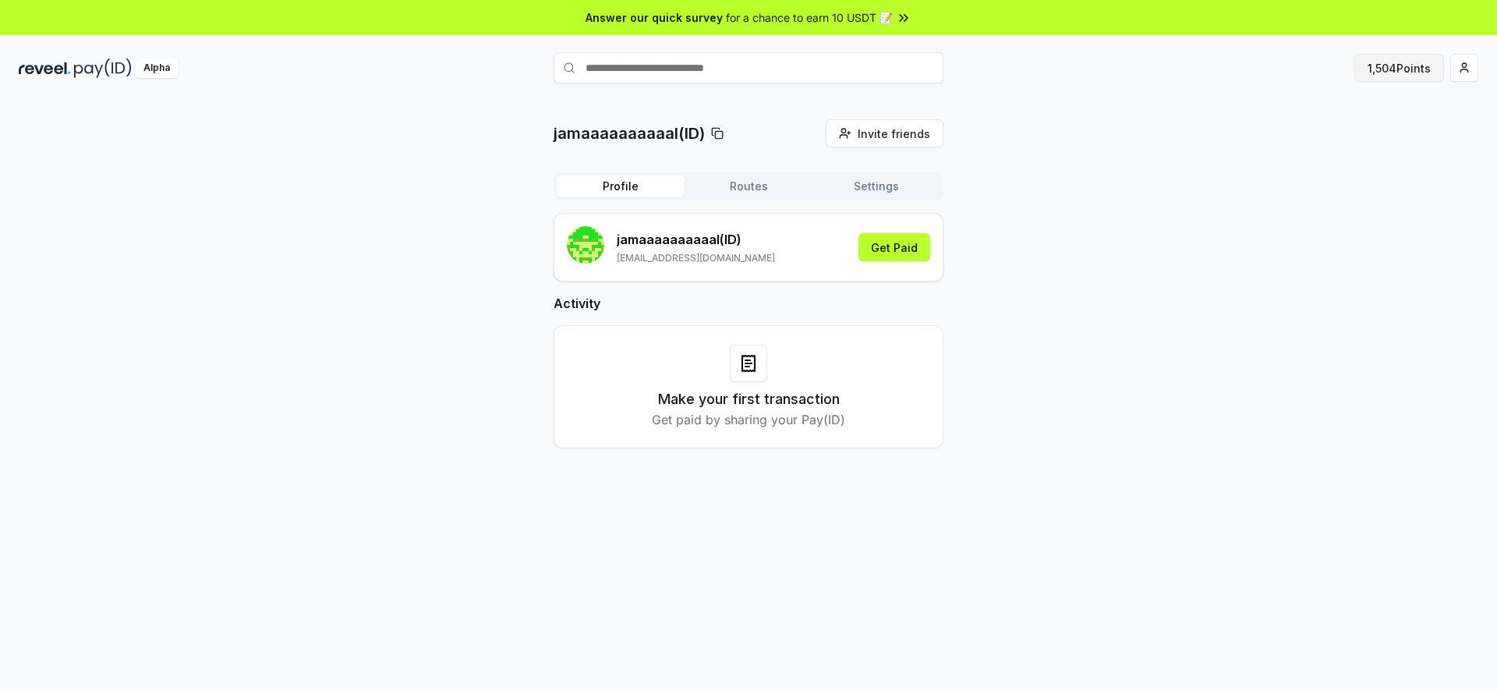
click at [1415, 73] on button "1,504 Points" at bounding box center [1399, 68] width 90 height 28
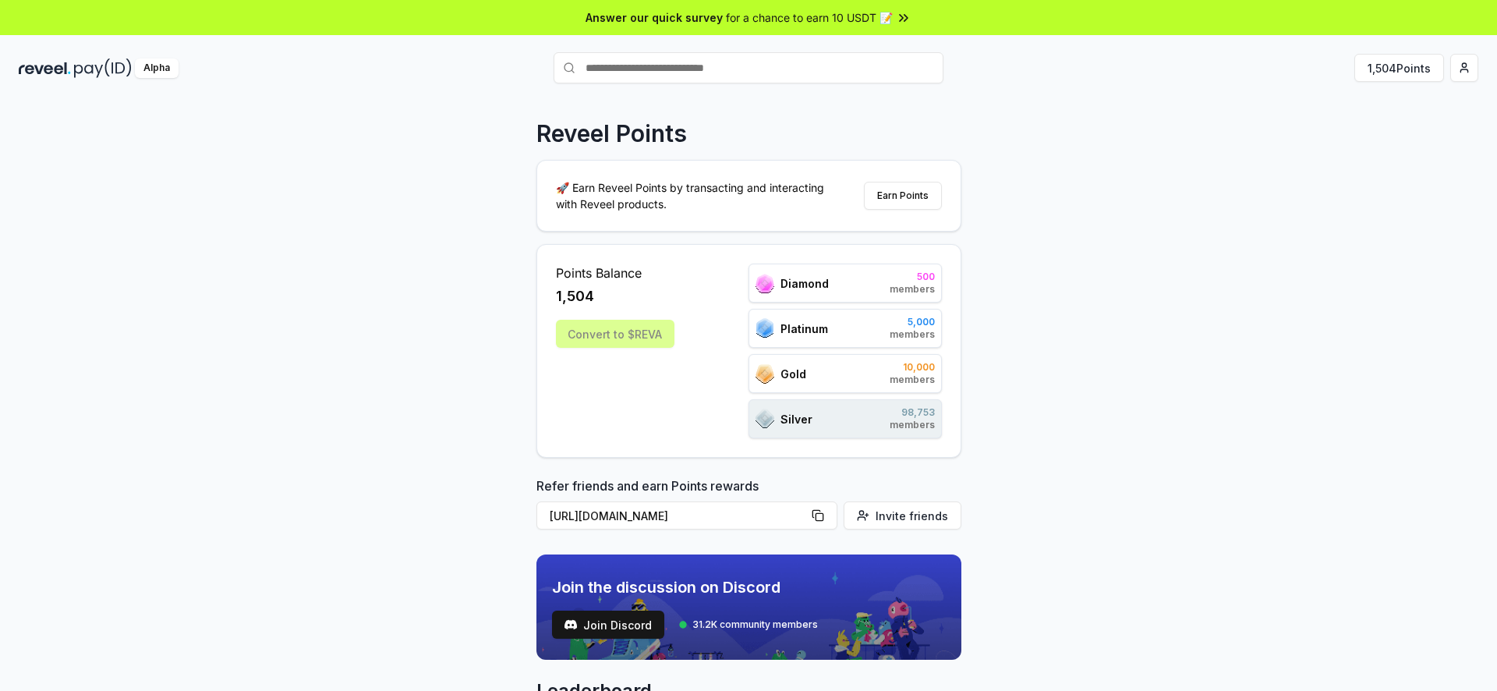
click at [896, 381] on span "members" at bounding box center [912, 379] width 45 height 12
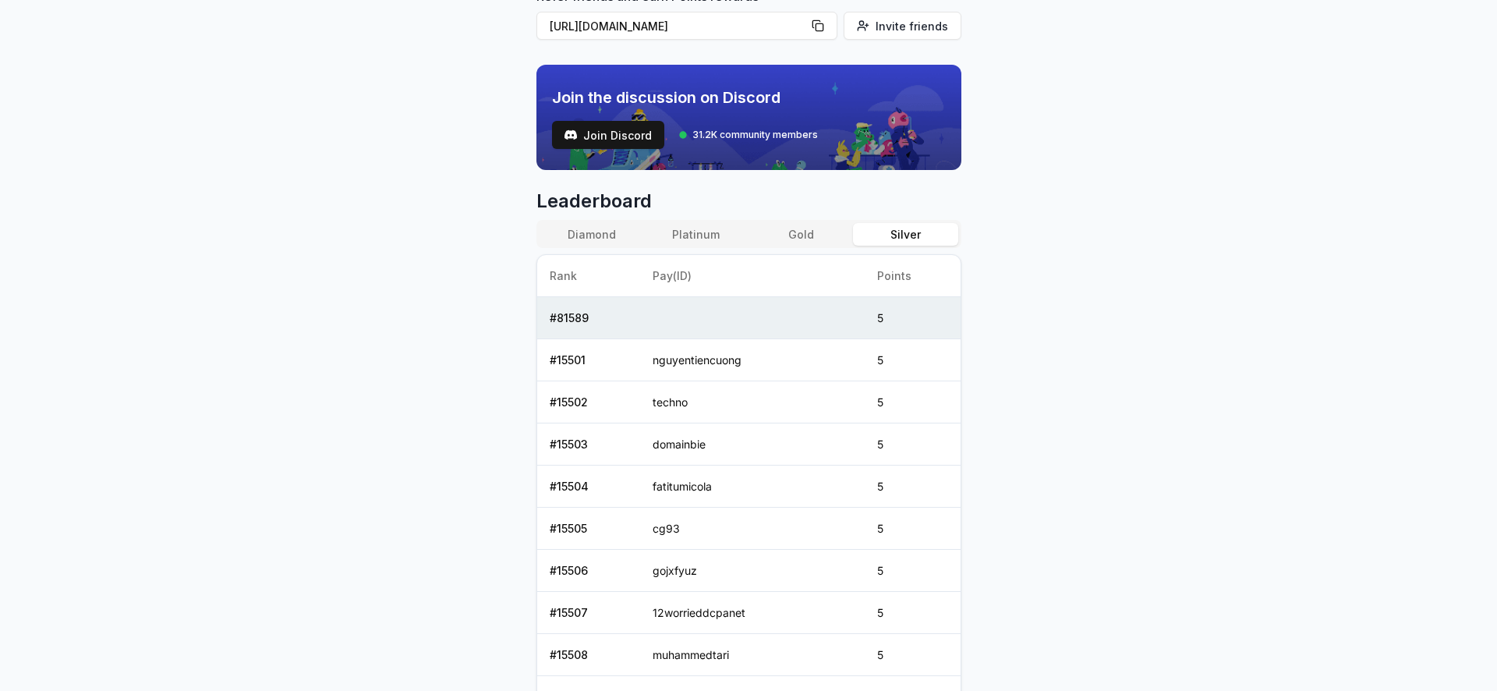
scroll to position [494, 0]
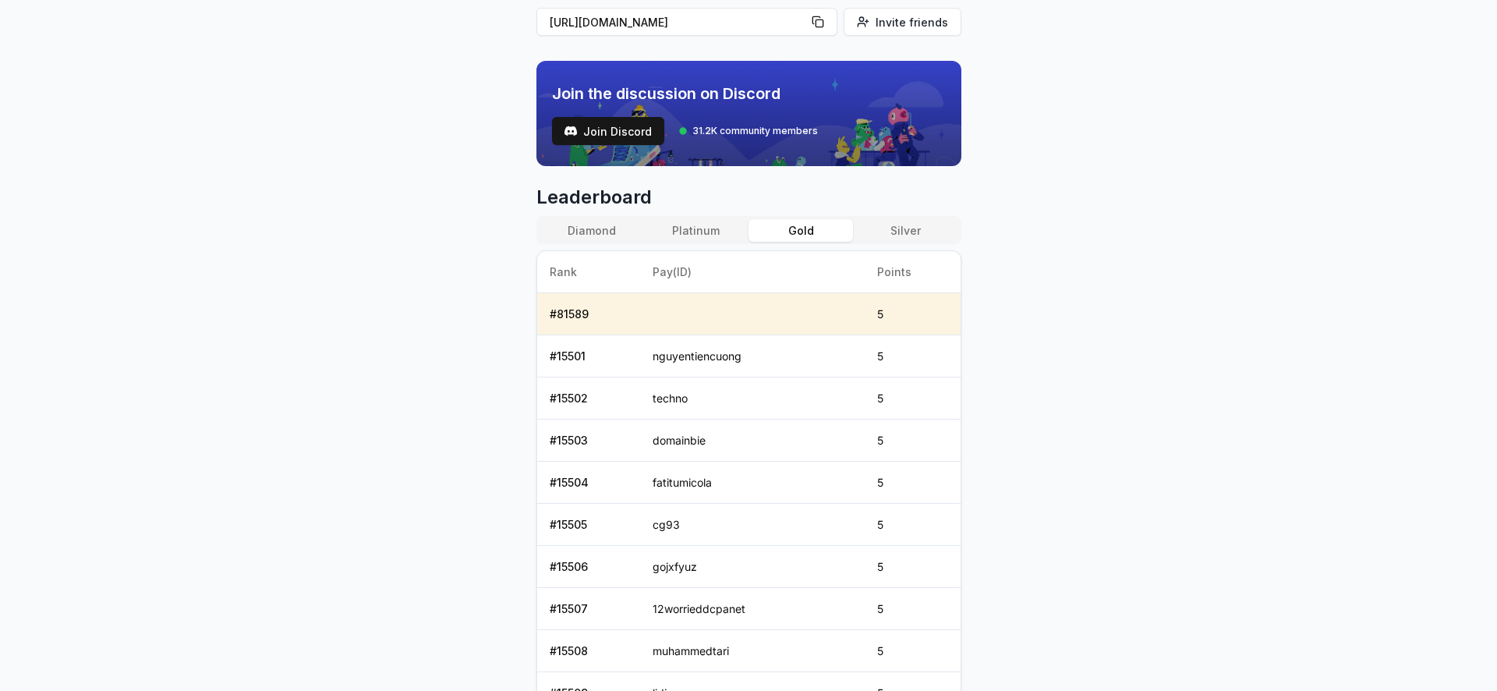
click at [801, 228] on button "Gold" at bounding box center [800, 230] width 104 height 23
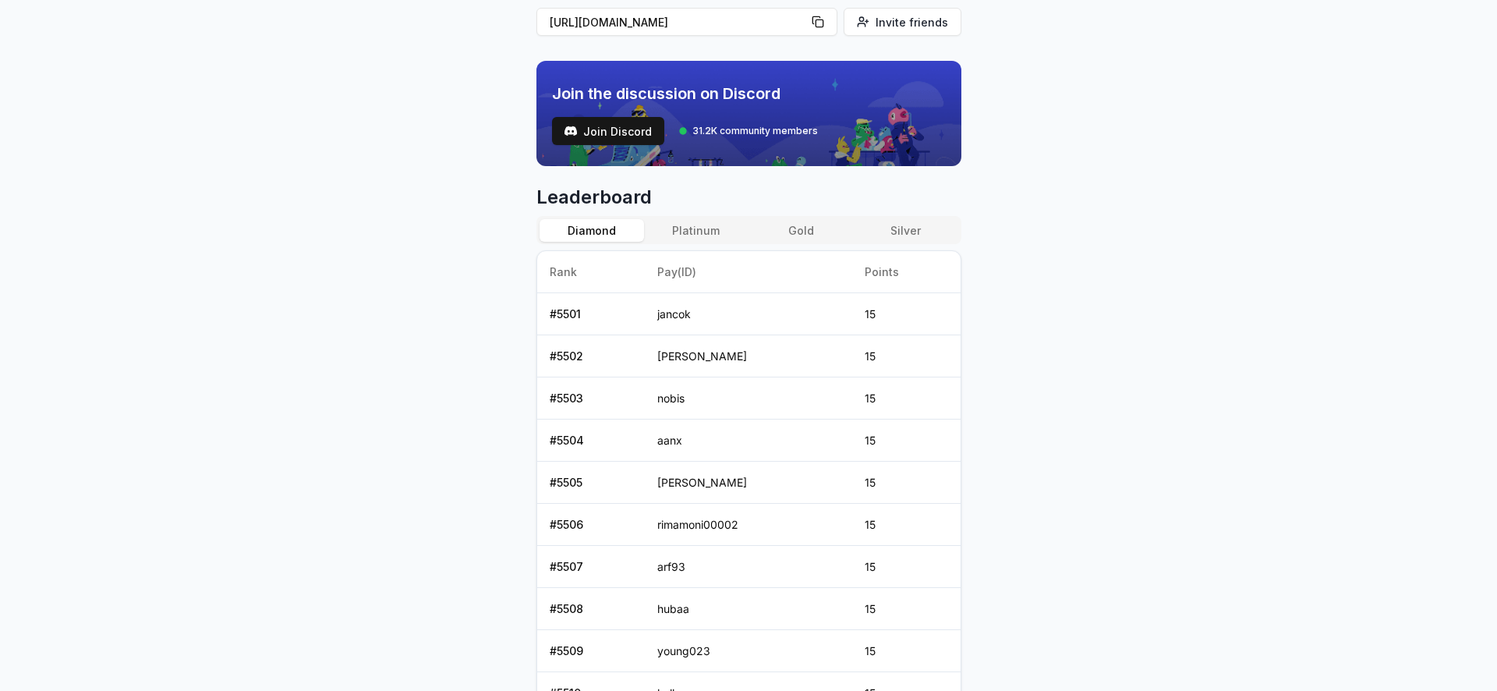
click at [619, 225] on button "Diamond" at bounding box center [592, 230] width 104 height 23
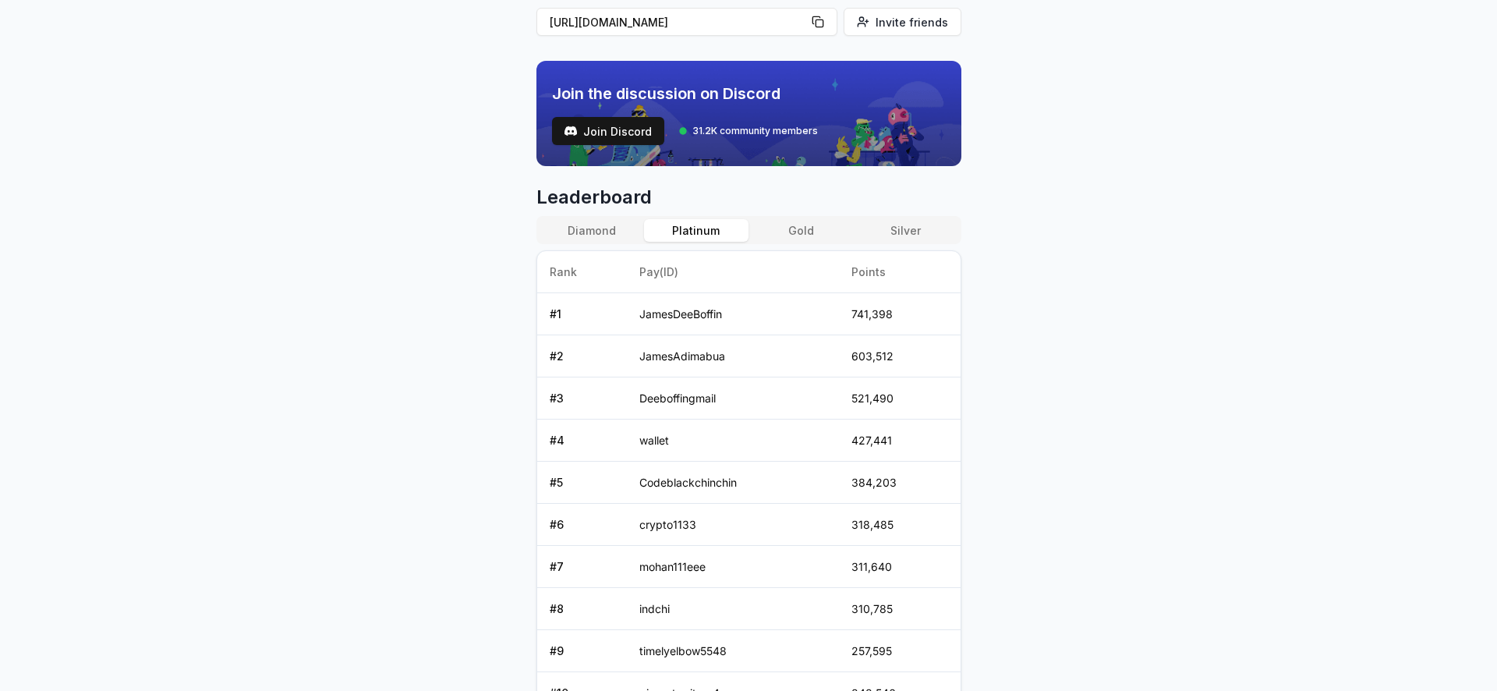
click at [695, 226] on button "Platinum" at bounding box center [696, 230] width 104 height 23
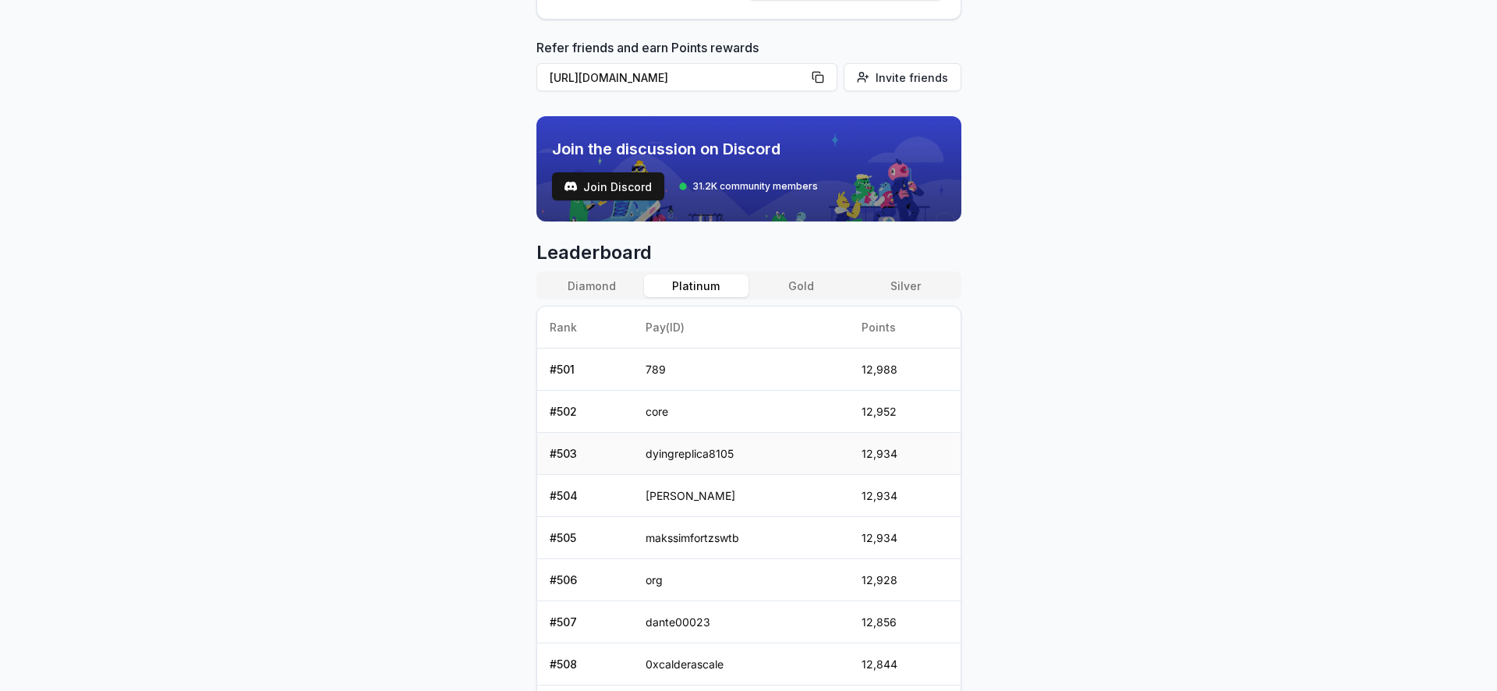
scroll to position [434, 0]
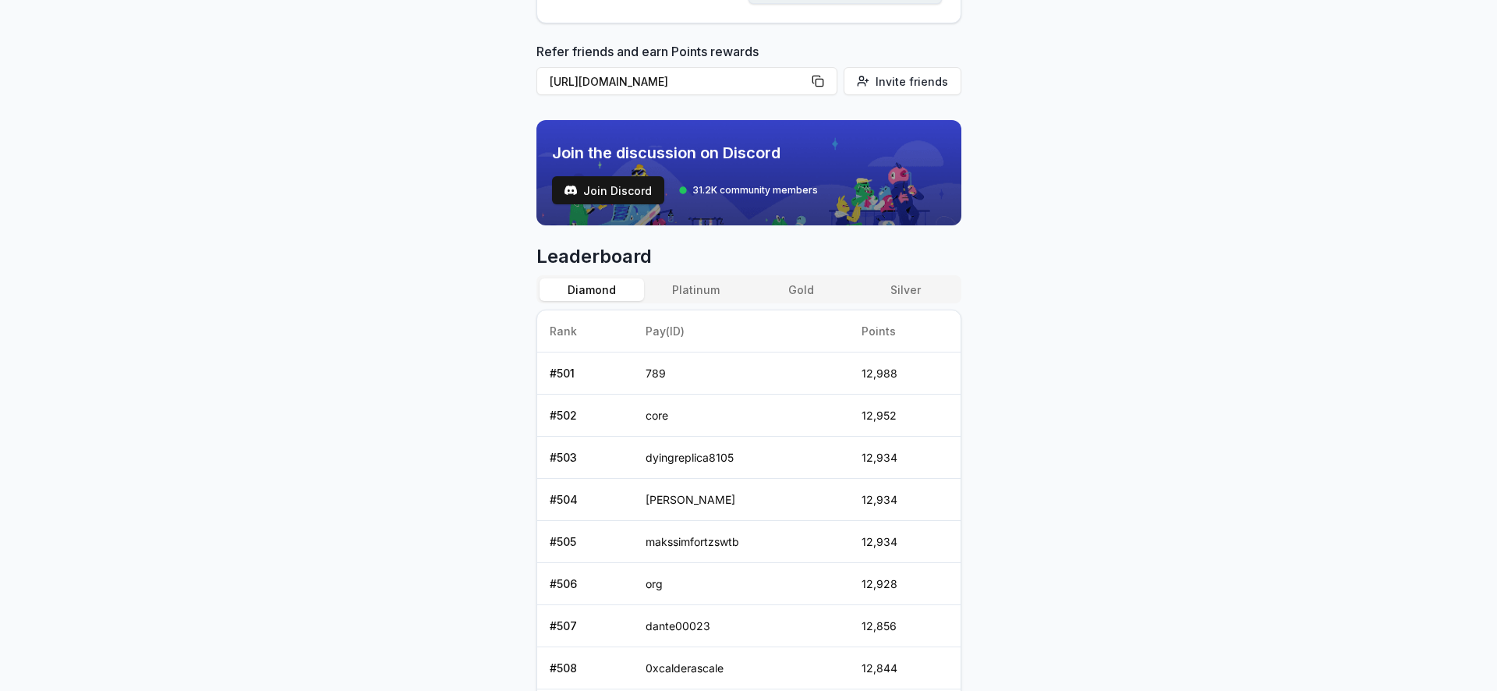
click at [596, 293] on button "Diamond" at bounding box center [592, 289] width 104 height 23
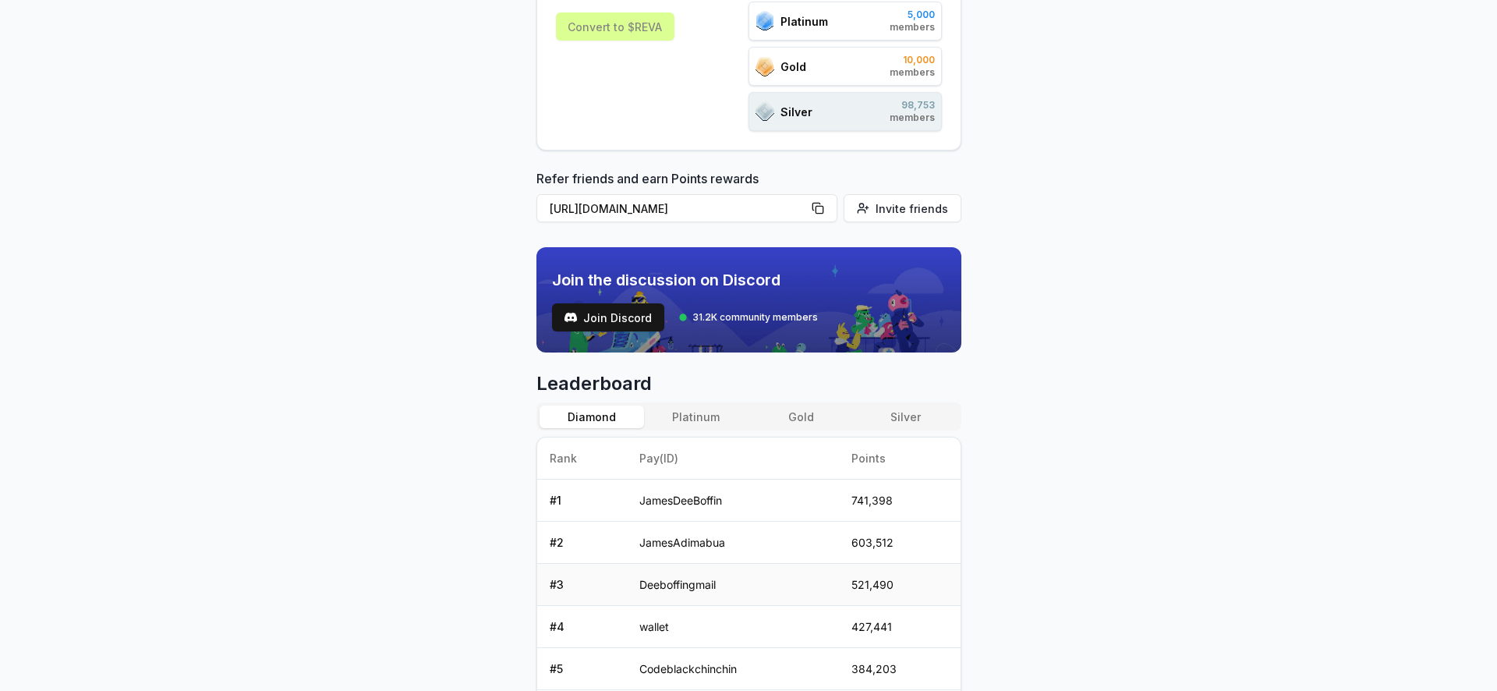
scroll to position [310, 0]
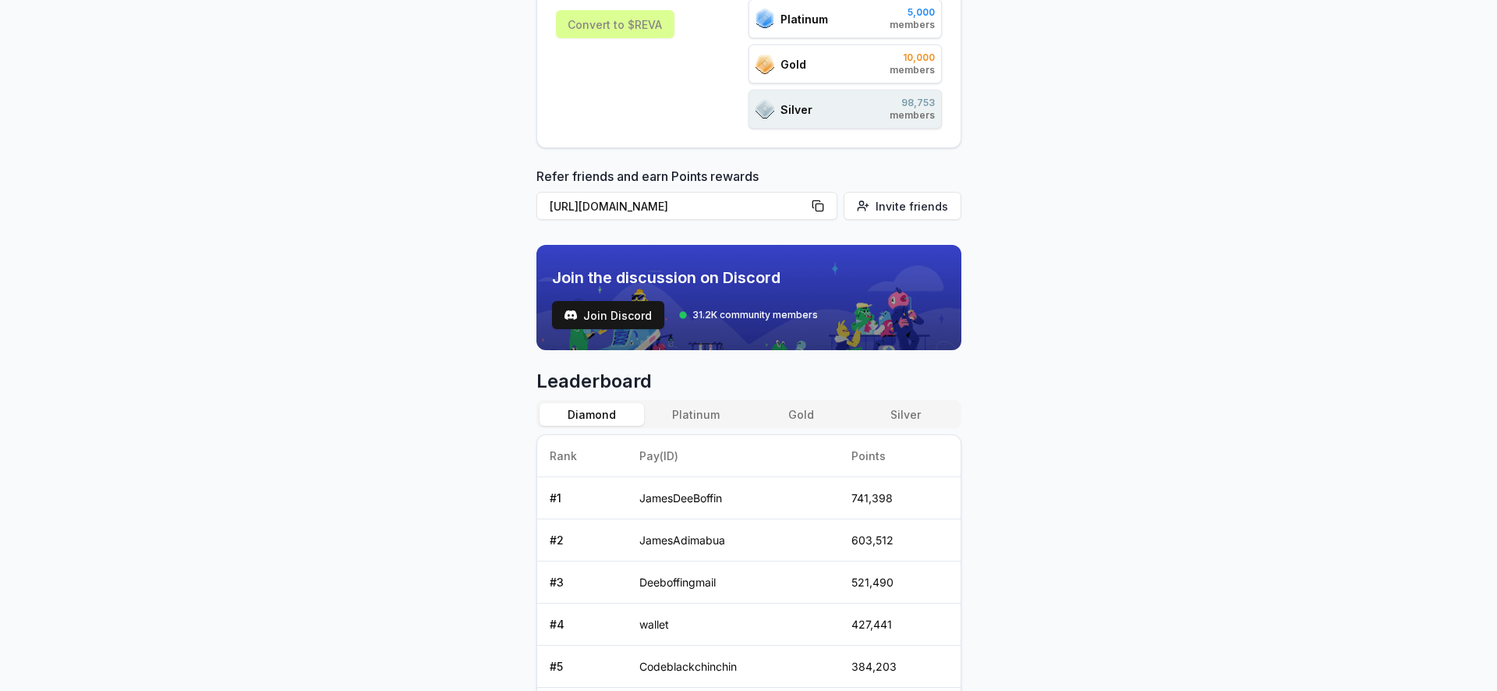
click at [893, 419] on button "Silver" at bounding box center [905, 414] width 104 height 23
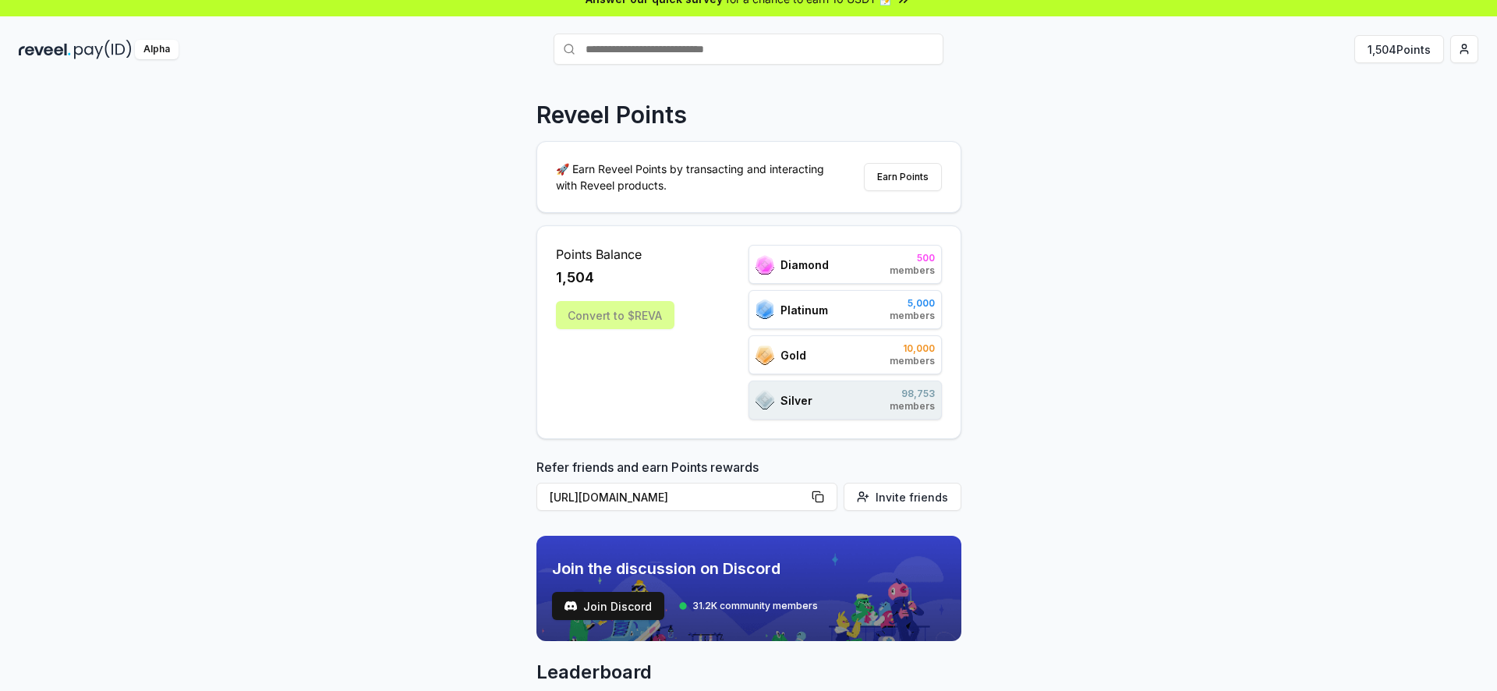
scroll to position [51, 0]
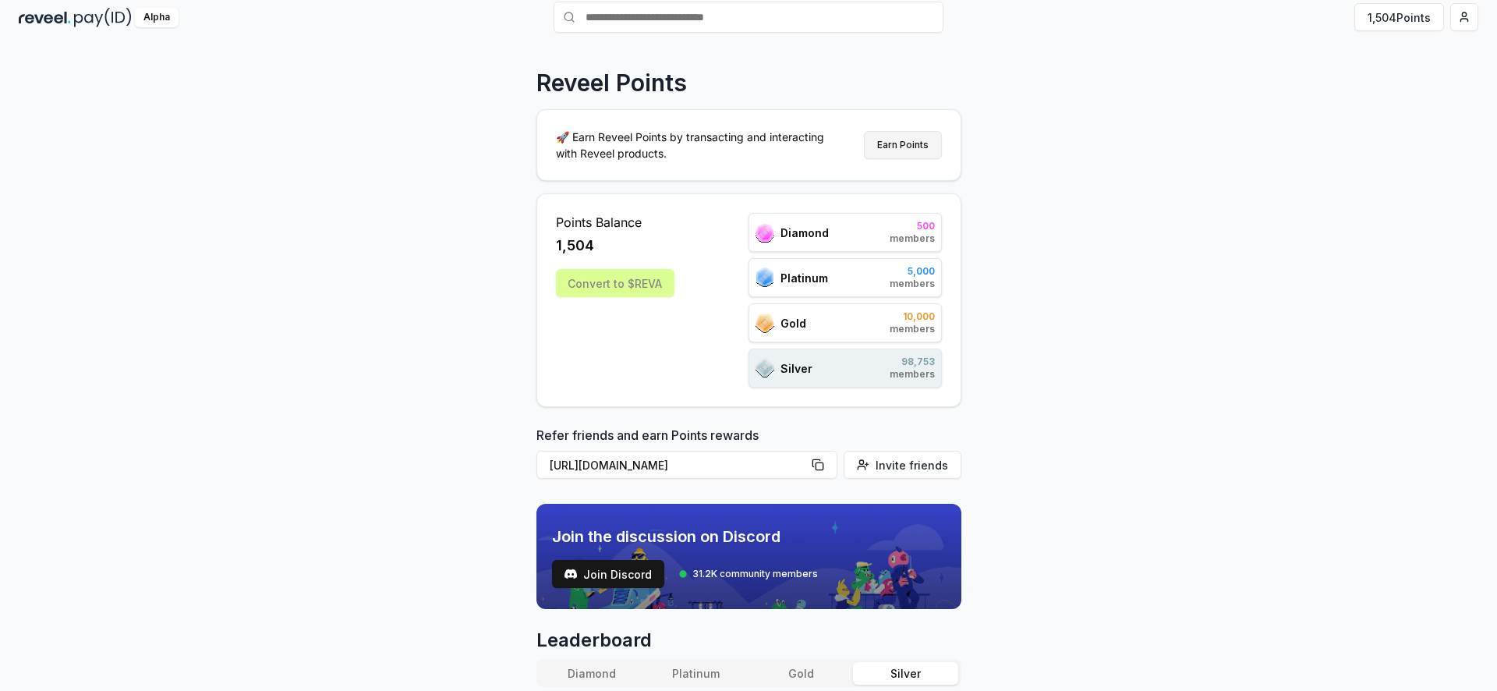
click at [883, 143] on button "Earn Points" at bounding box center [903, 145] width 78 height 28
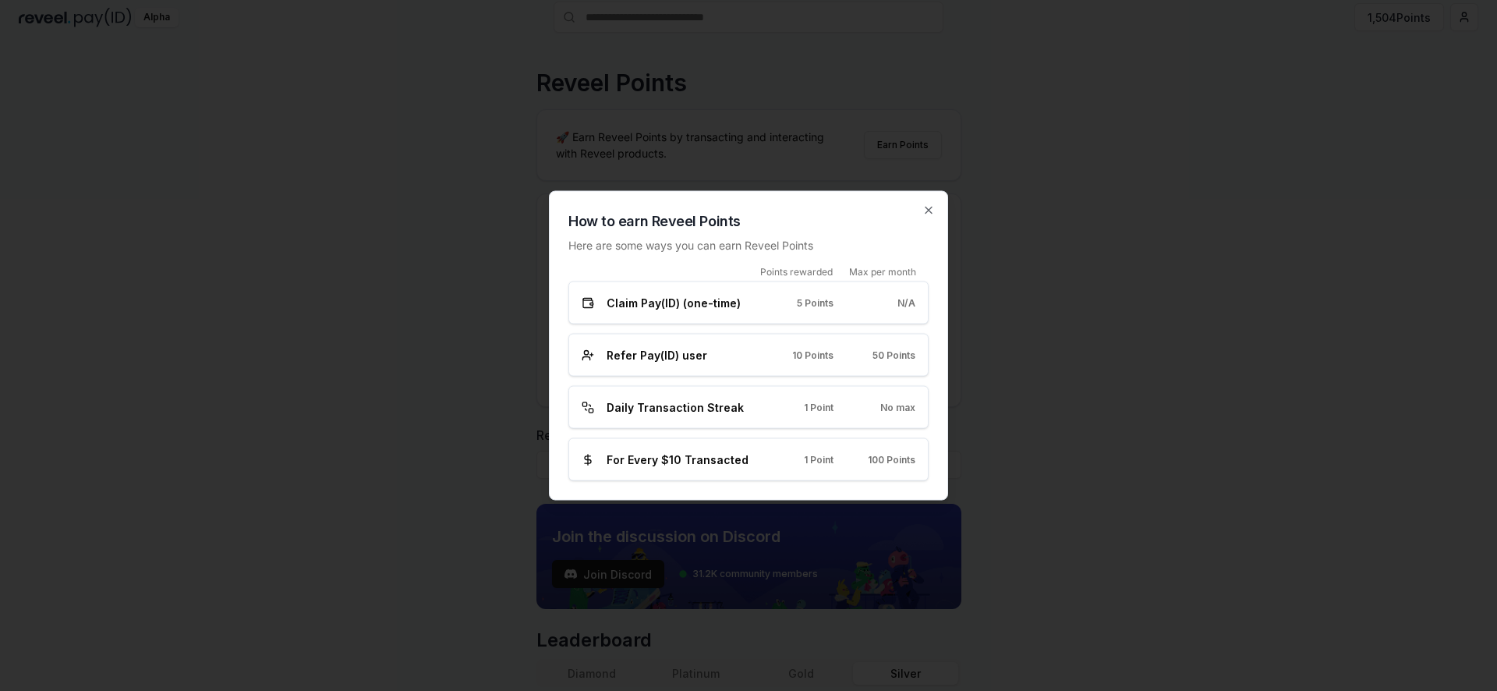
click at [928, 201] on div "How to earn Reveel Points Here are some ways you can earn Reveel Points Points …" at bounding box center [748, 346] width 399 height 310
click at [926, 210] on icon "button" at bounding box center [928, 210] width 12 height 12
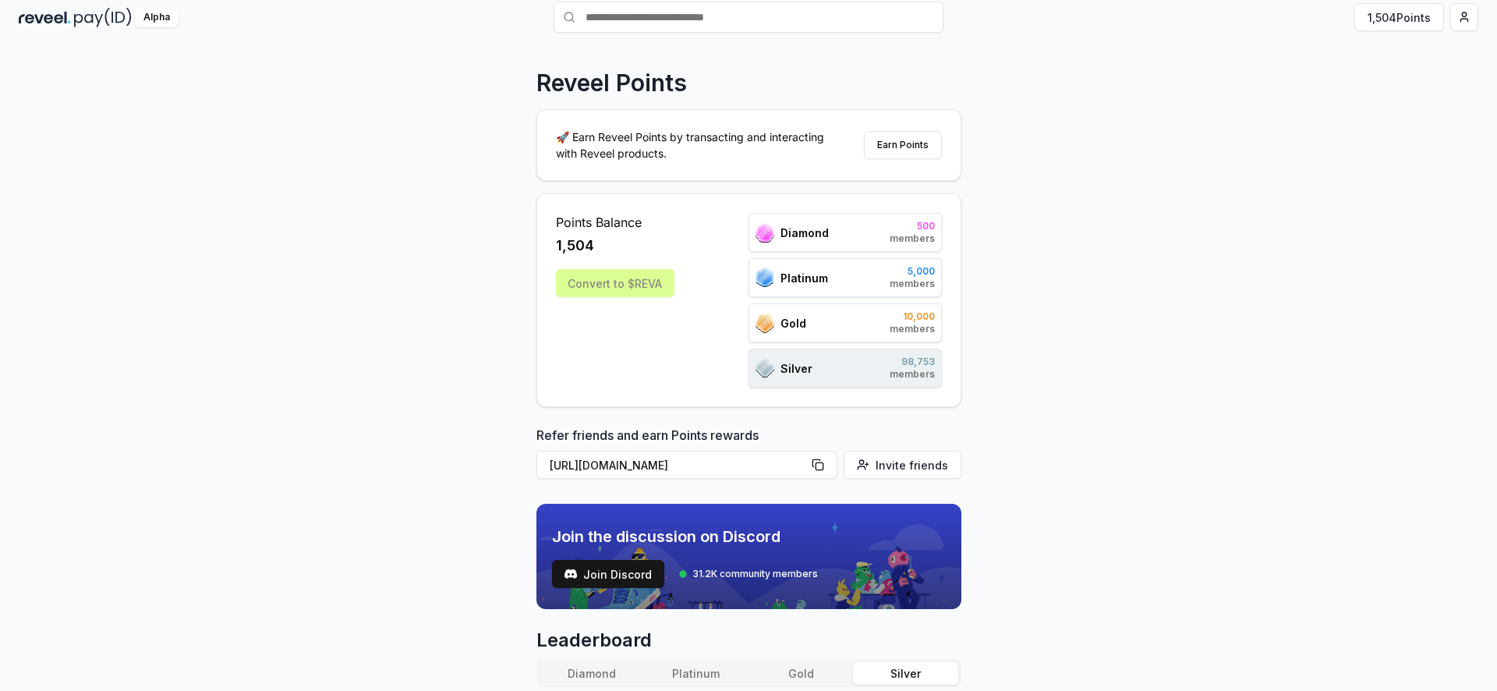
click at [915, 242] on span "members" at bounding box center [912, 238] width 45 height 12
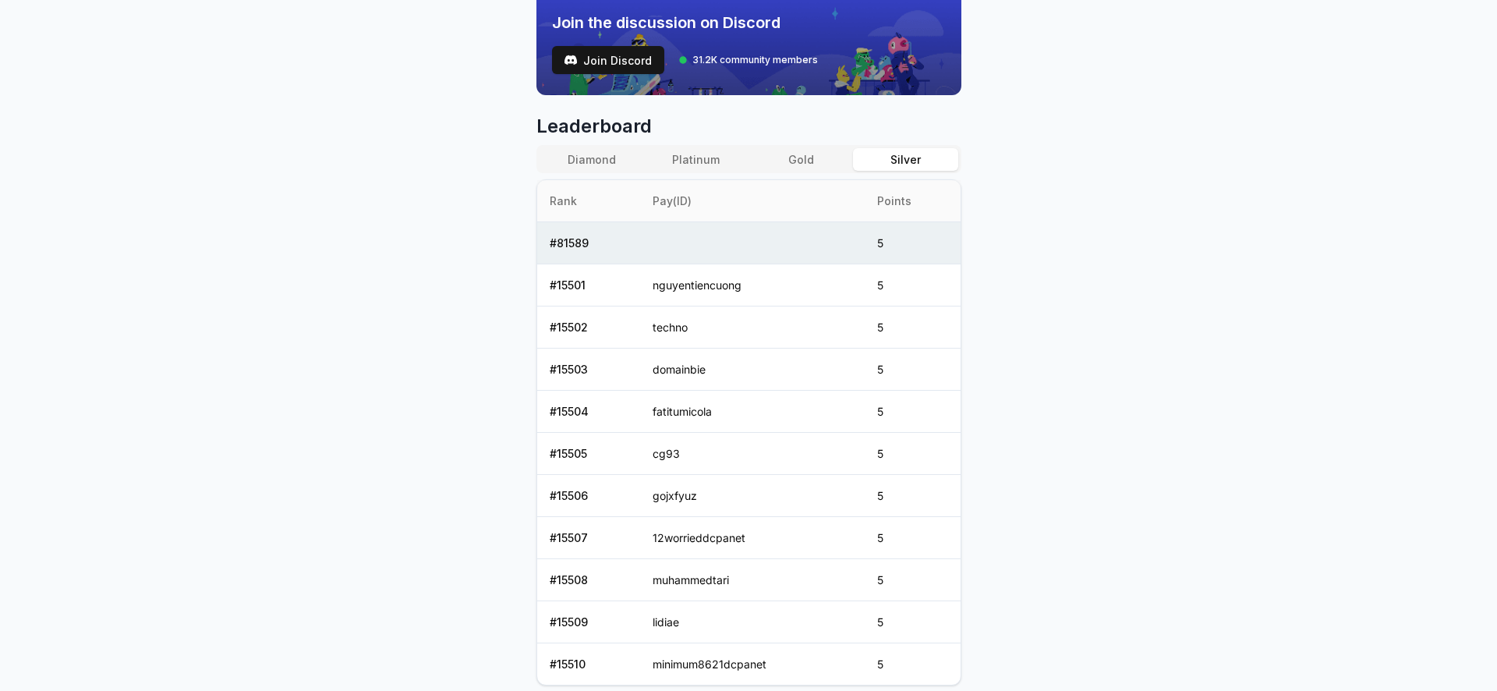
scroll to position [562, 0]
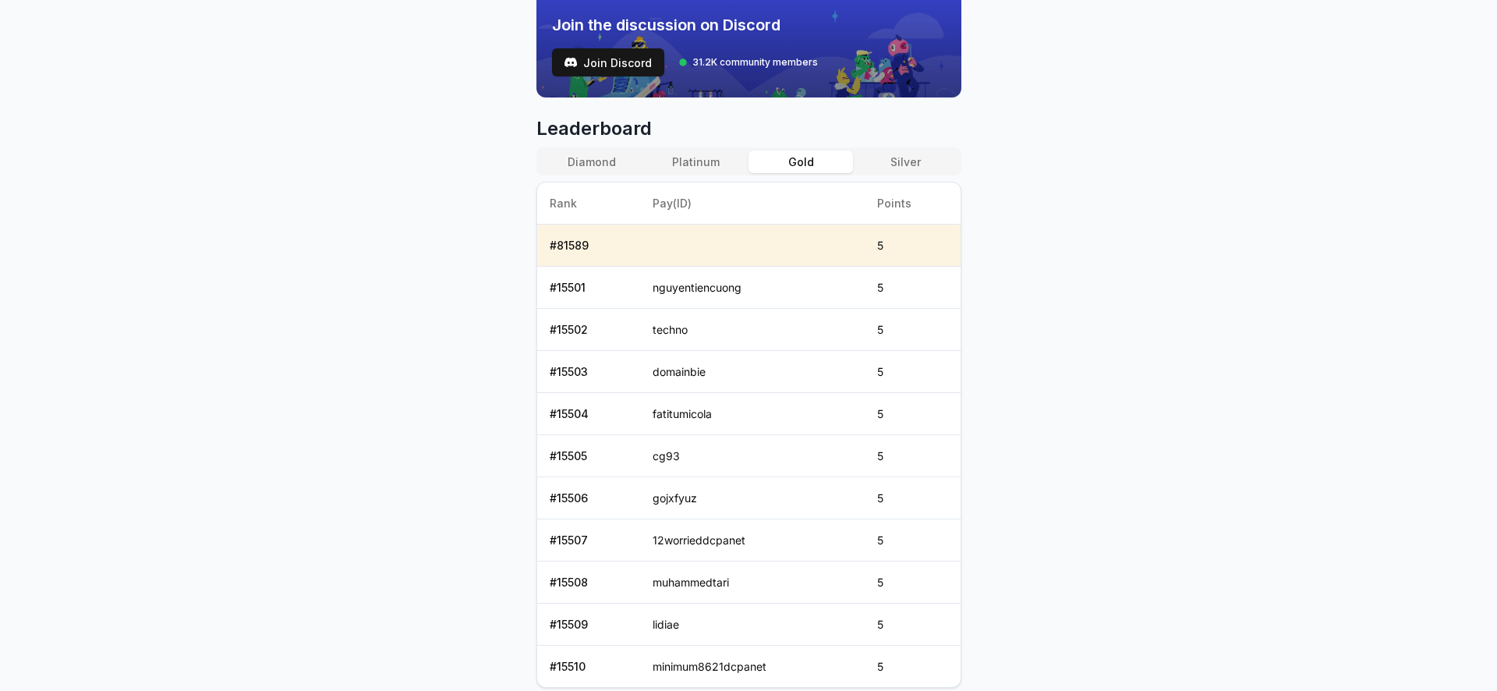
click at [803, 169] on button "Gold" at bounding box center [800, 161] width 104 height 23
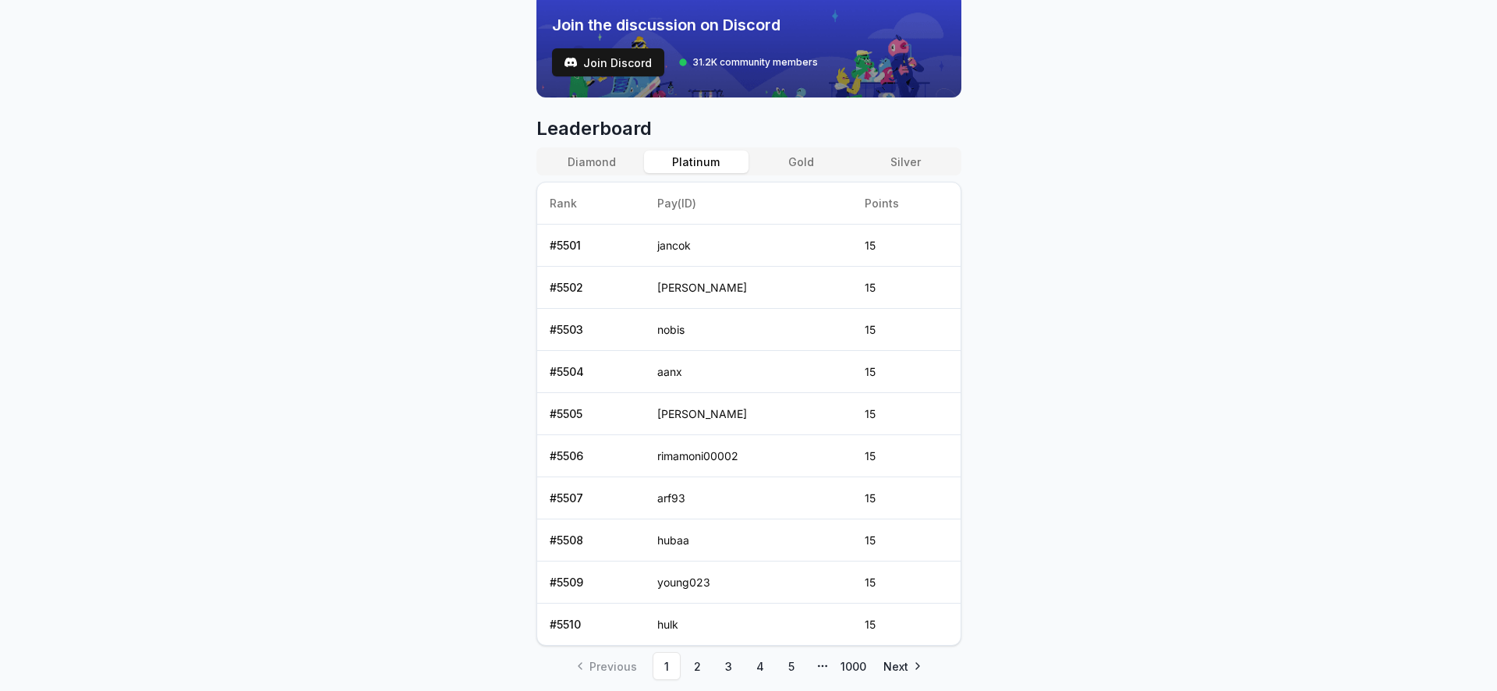
click at [706, 163] on button "Platinum" at bounding box center [696, 161] width 104 height 23
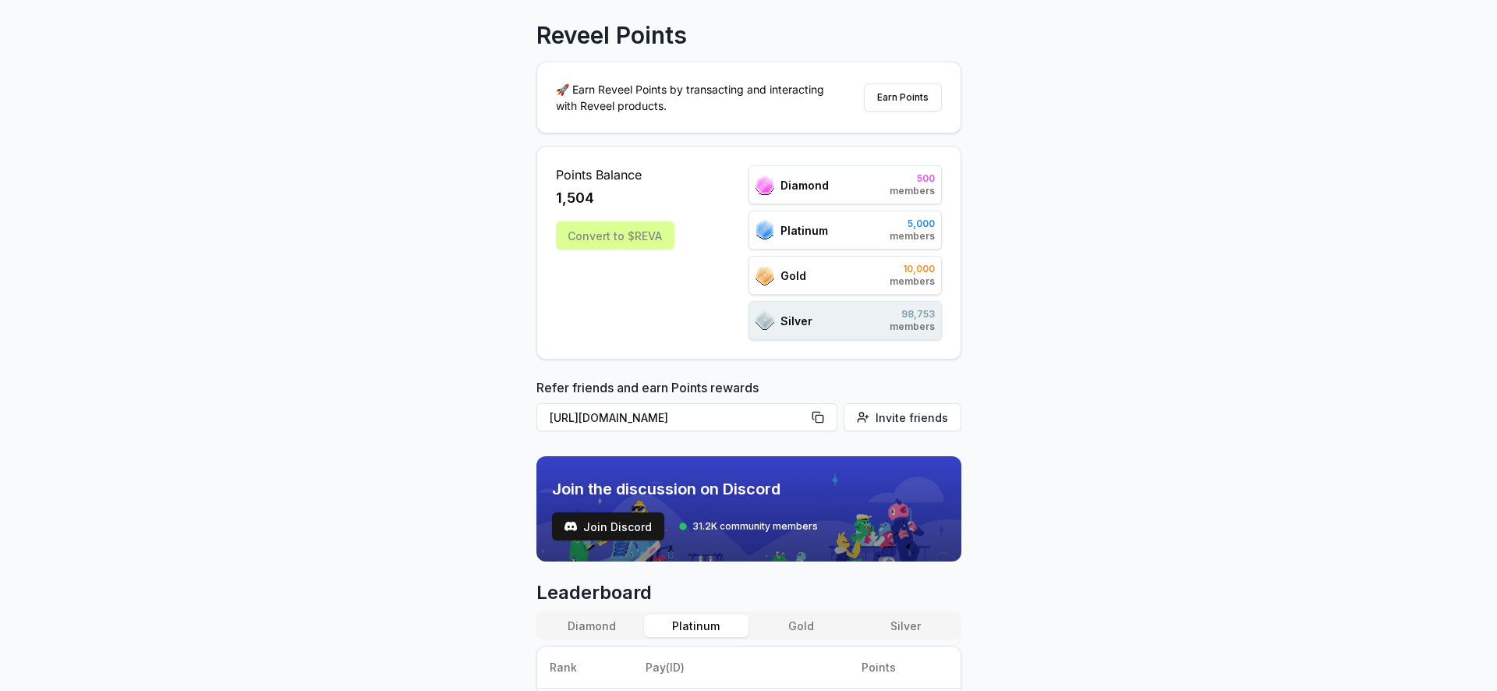
scroll to position [158, 0]
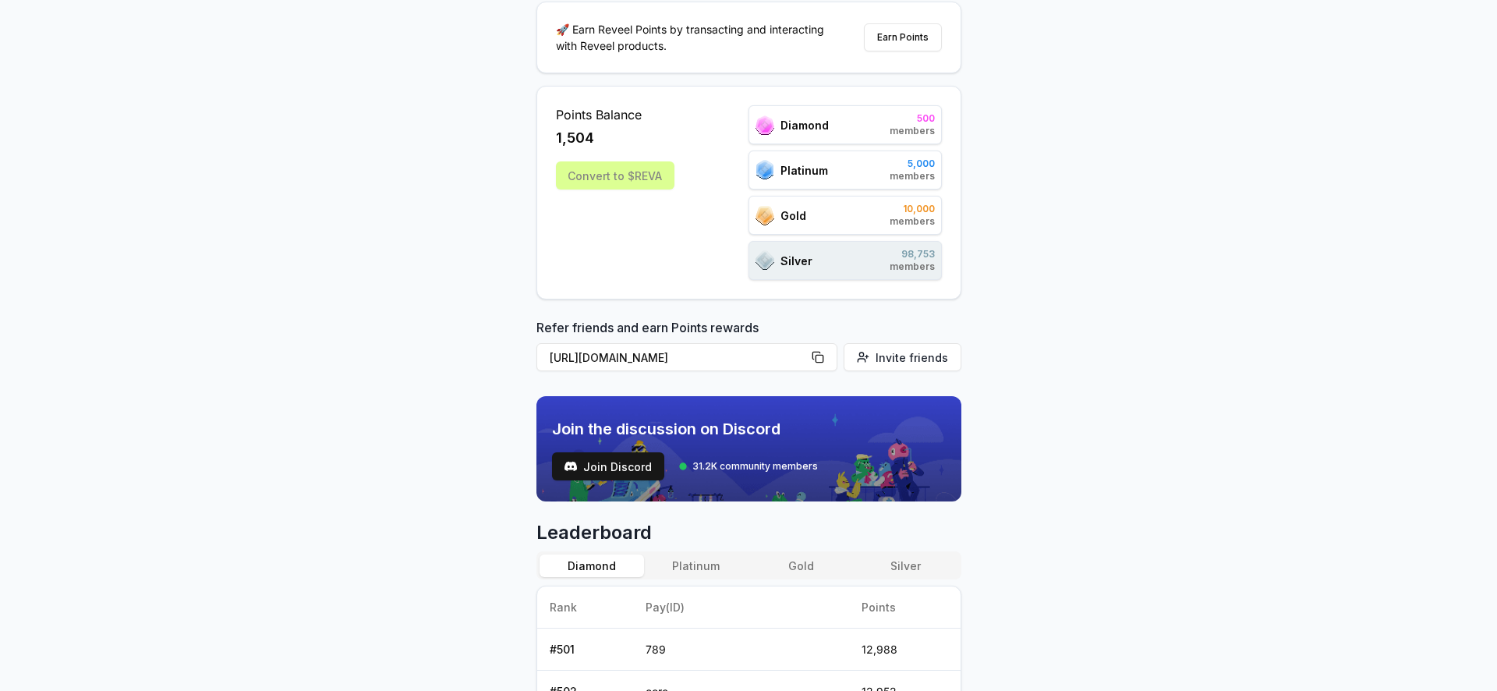
click at [600, 556] on button "Diamond" at bounding box center [592, 565] width 104 height 23
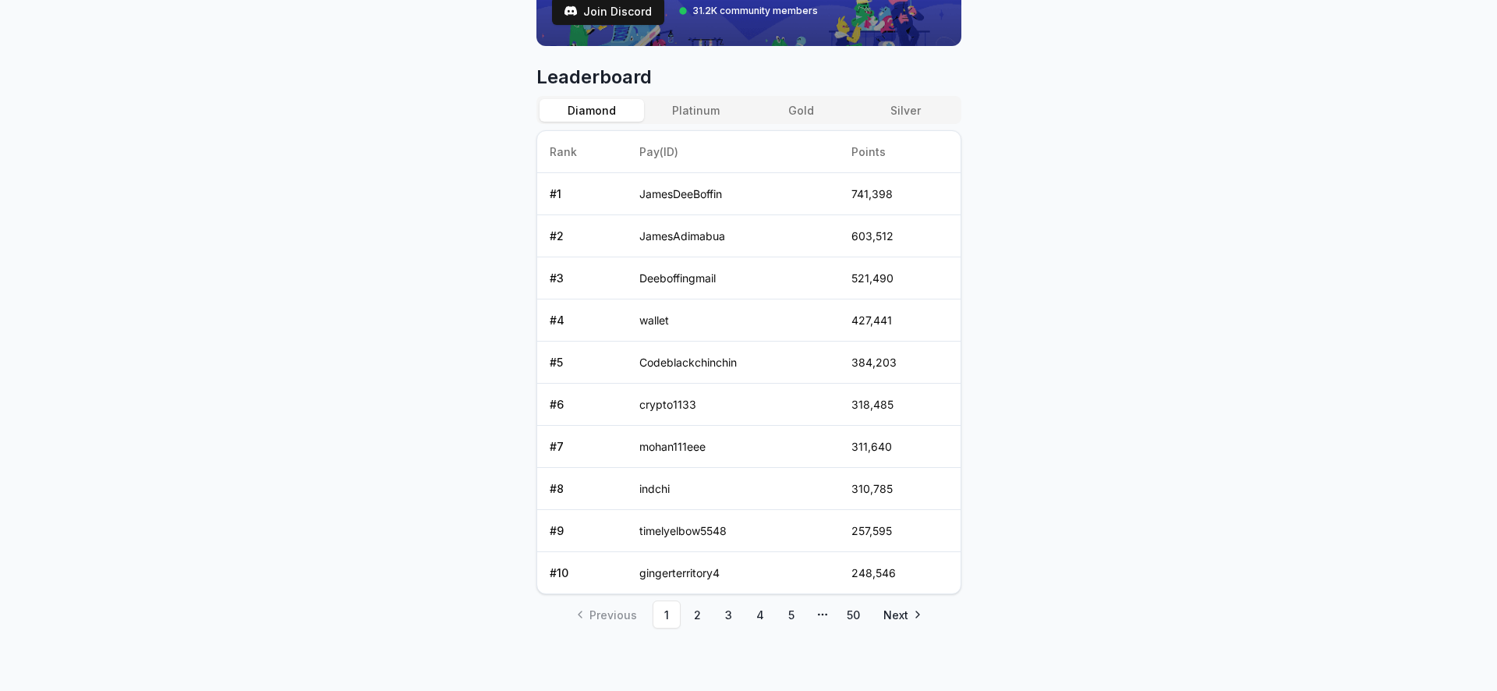
scroll to position [0, 0]
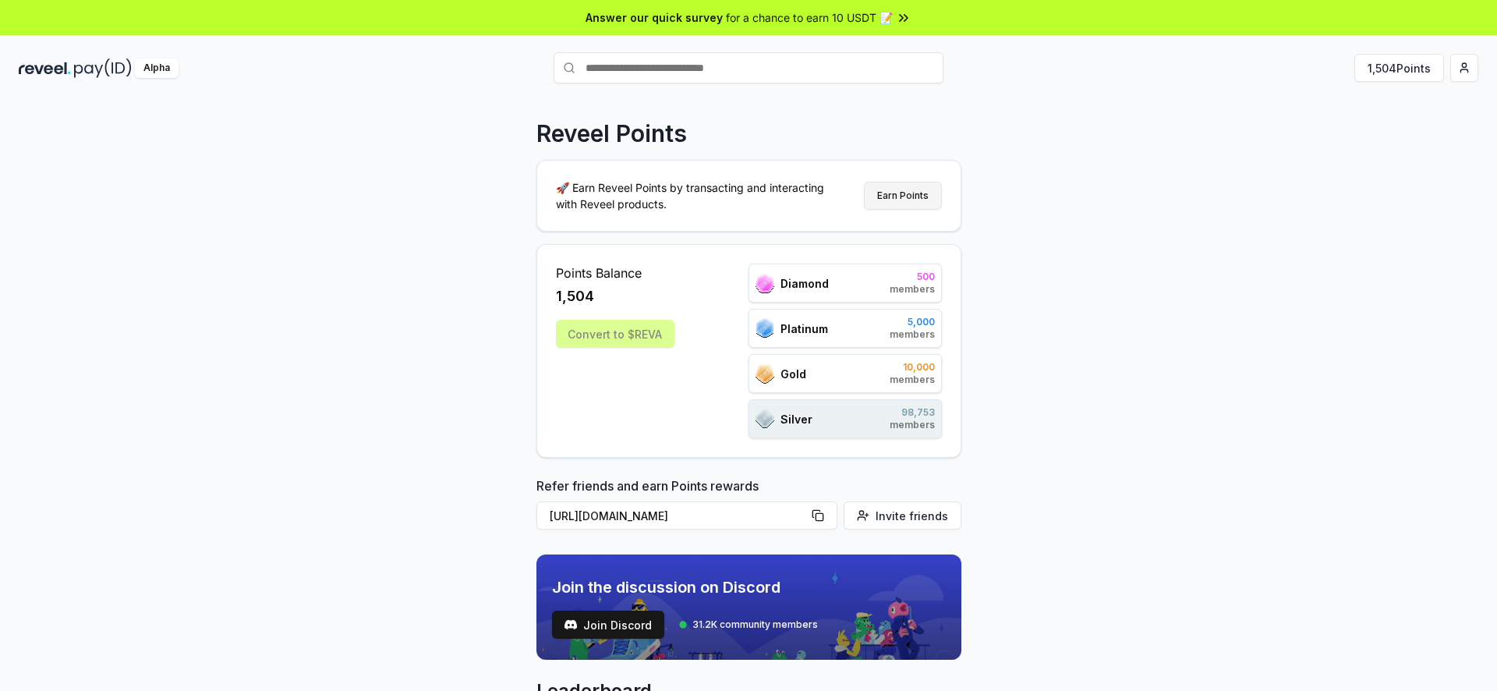
click at [911, 189] on button "Earn Points" at bounding box center [903, 196] width 78 height 28
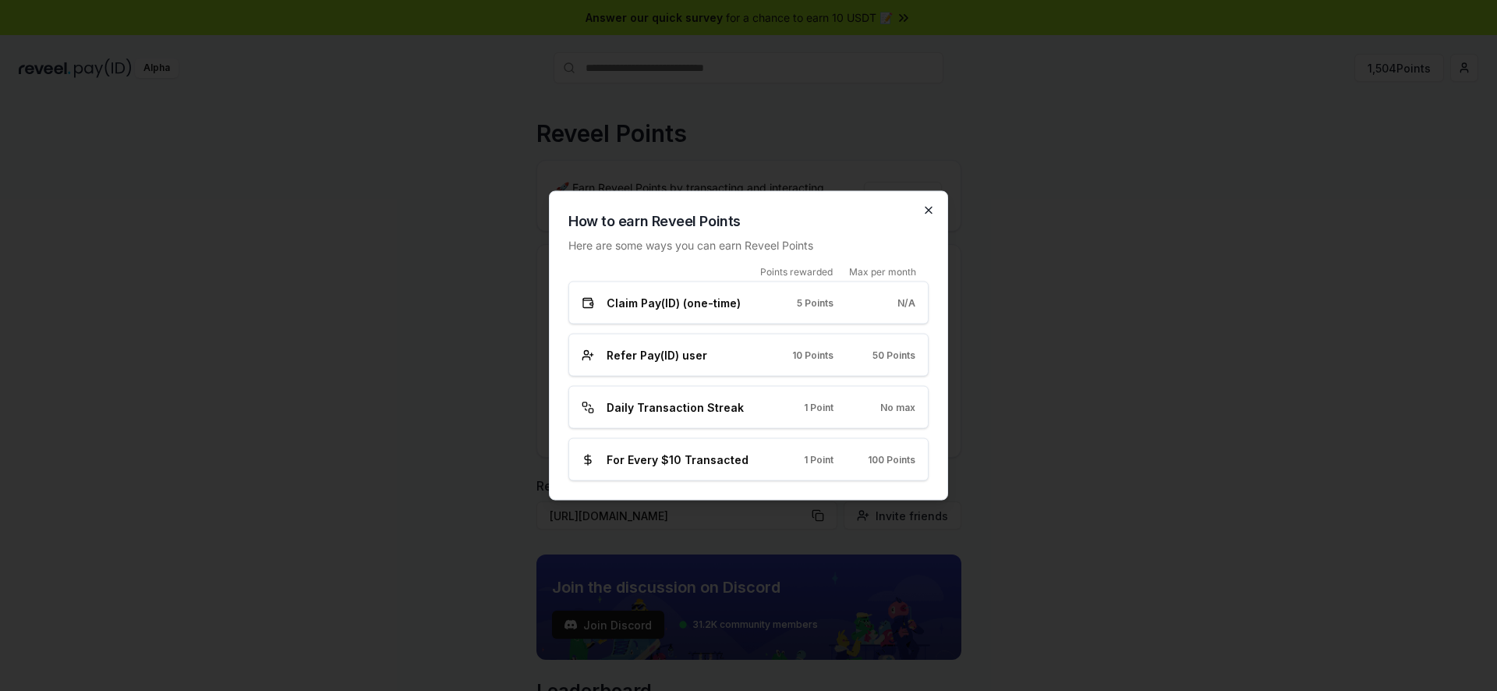
click at [930, 205] on icon "button" at bounding box center [928, 210] width 12 height 12
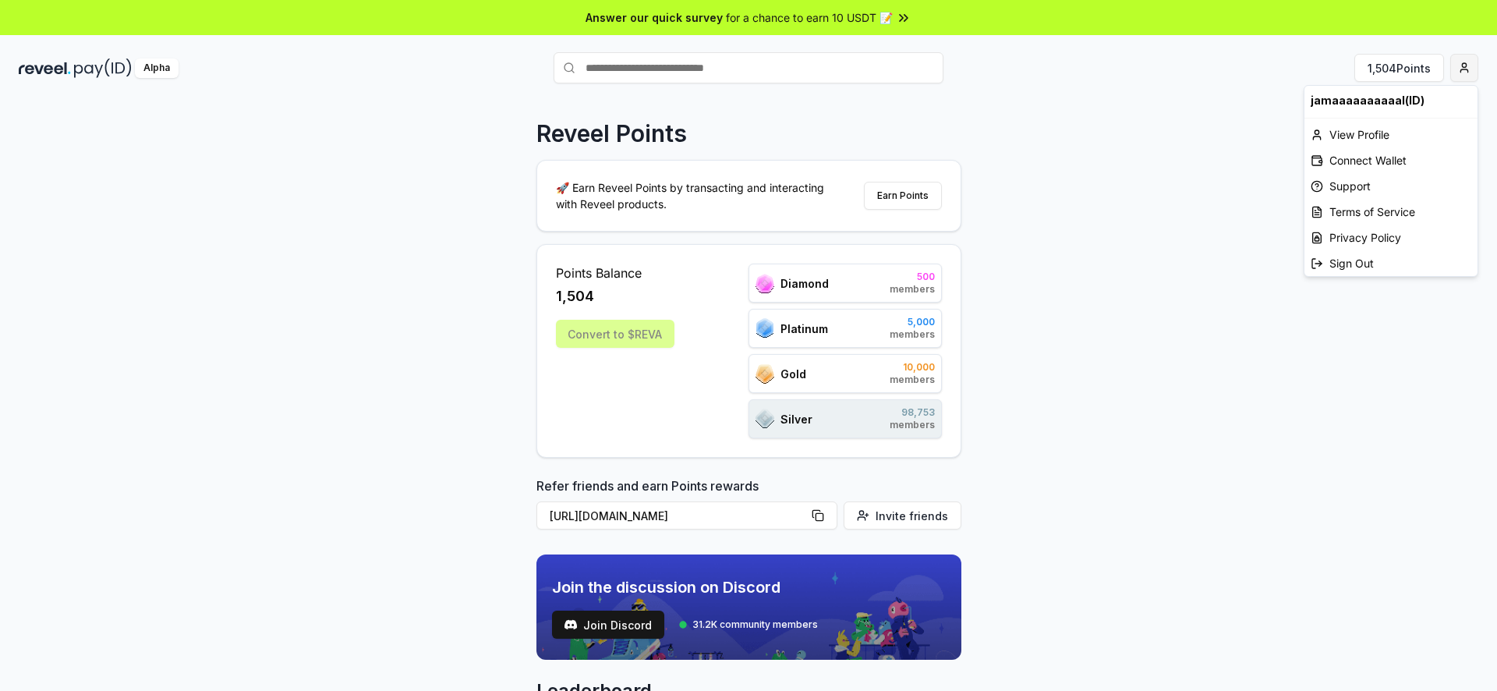
click at [1462, 69] on html "Answer our quick survey for a chance to earn 10 USDT 📝 Alpha 1,504 Points Revee…" at bounding box center [748, 345] width 1497 height 691
click at [1021, 126] on html "Answer our quick survey for a chance to earn 10 USDT 📝 Alpha 1,504 Points Revee…" at bounding box center [748, 345] width 1497 height 691
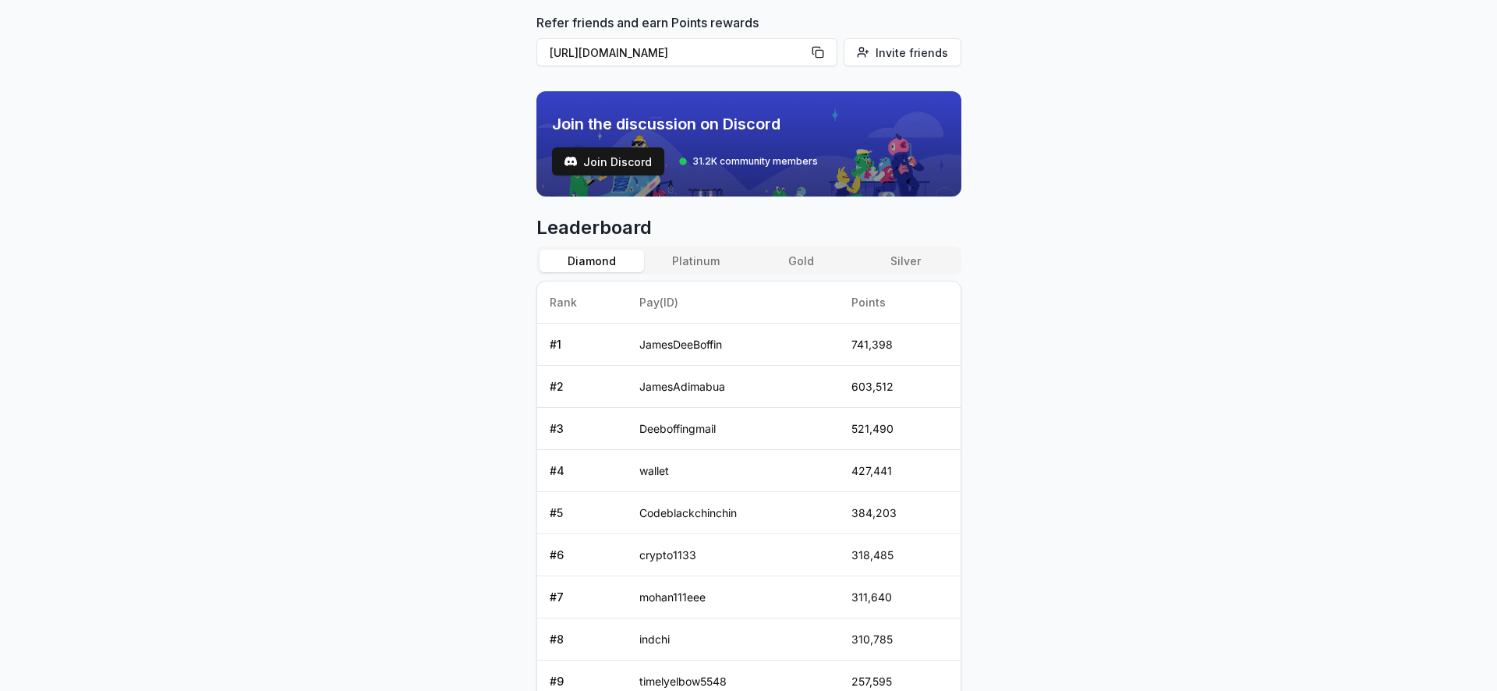
scroll to position [614, 0]
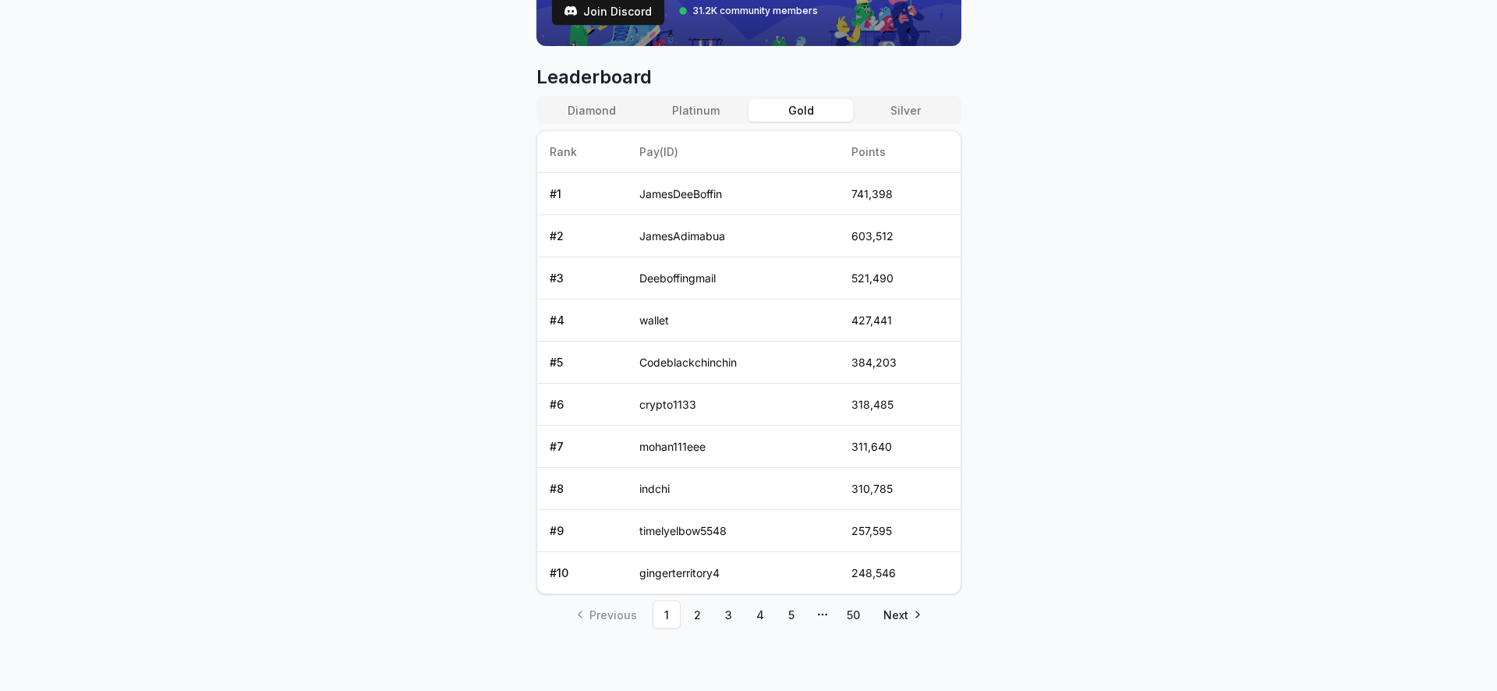
click at [806, 108] on button "Gold" at bounding box center [800, 110] width 104 height 23
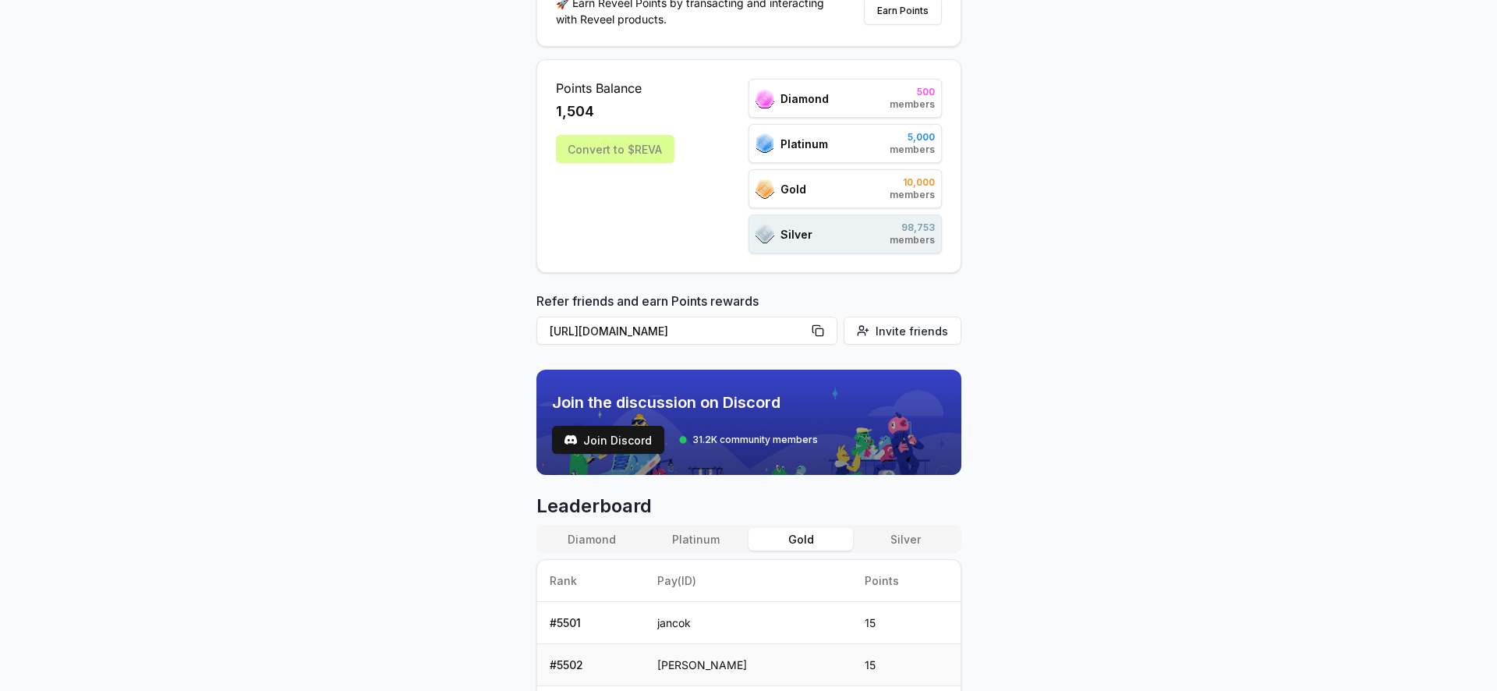
scroll to position [0, 0]
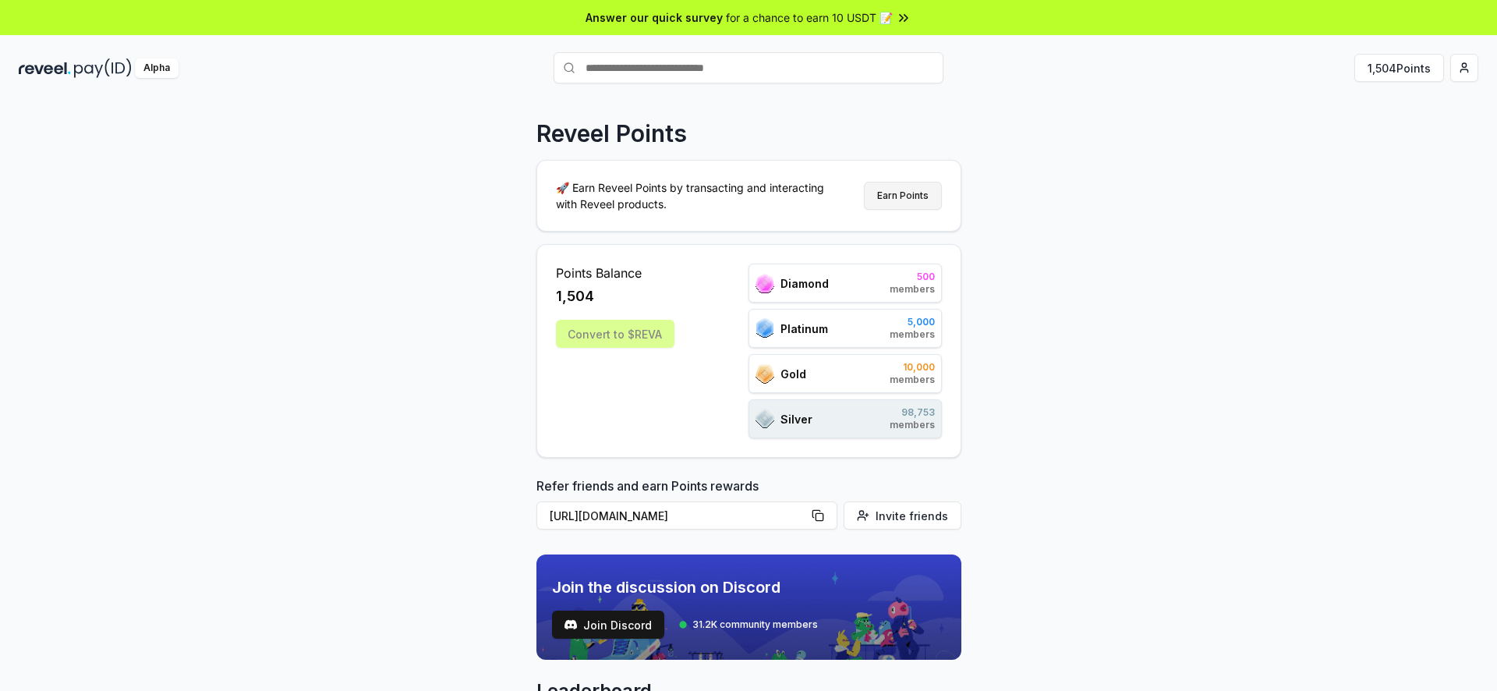
click at [917, 203] on button "Earn Points" at bounding box center [903, 196] width 78 height 28
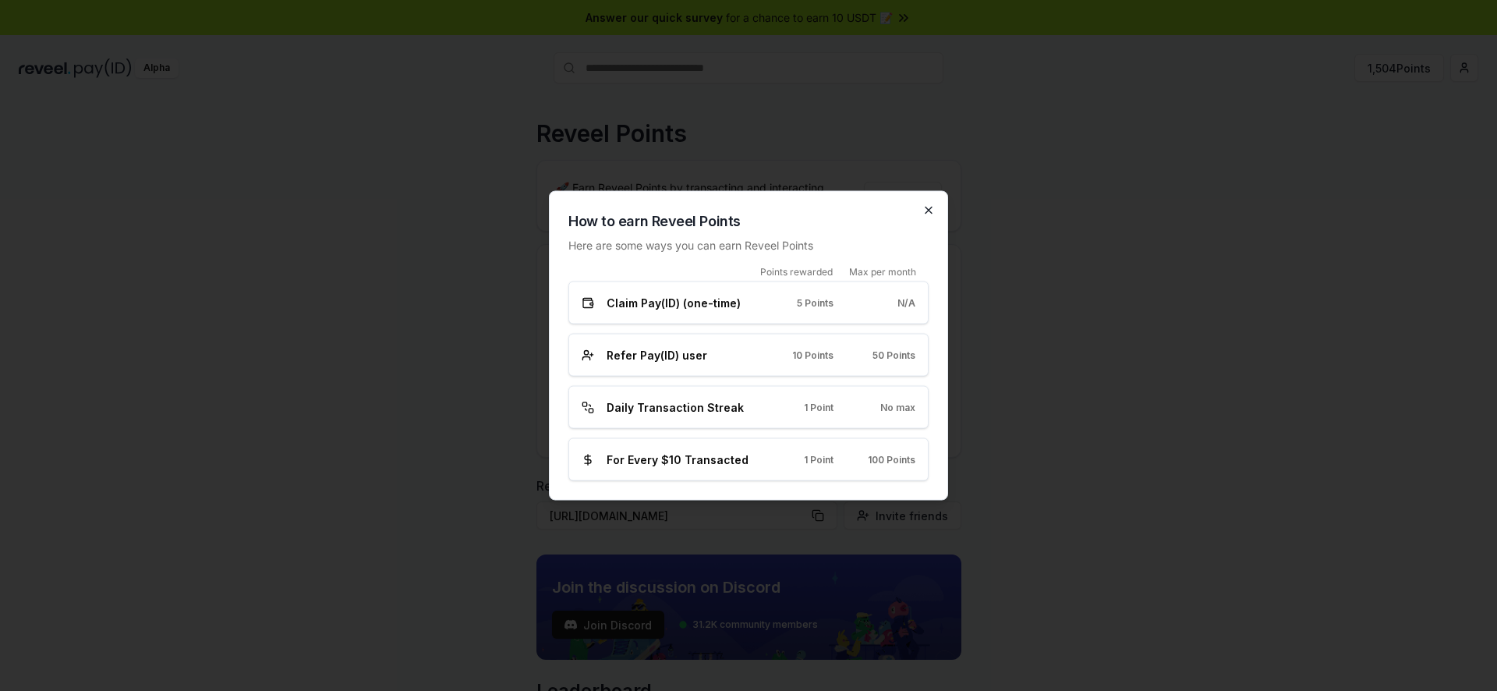
click at [929, 209] on icon "button" at bounding box center [928, 210] width 6 height 6
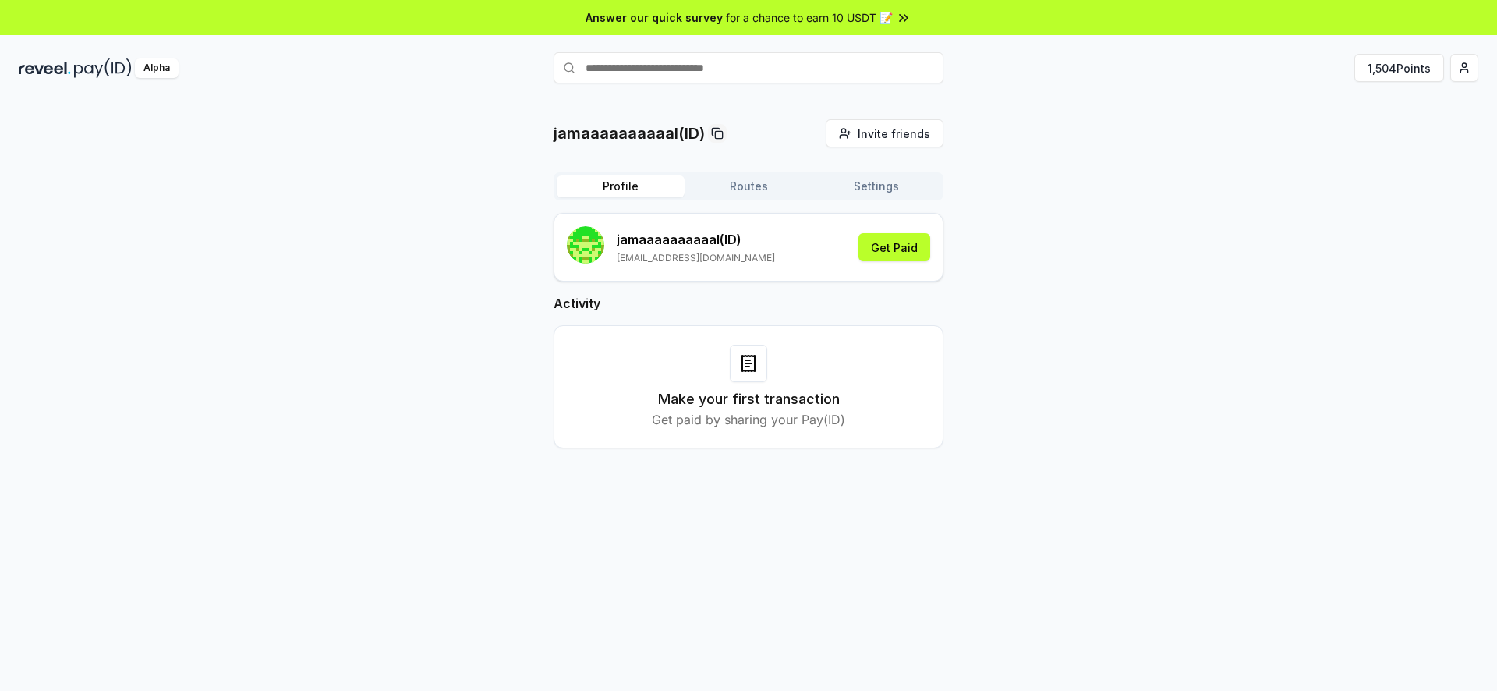
click at [747, 360] on icon at bounding box center [747, 360] width 5 height 0
click at [747, 370] on icon at bounding box center [748, 364] width 12 height 16
click at [876, 251] on button "Get Paid" at bounding box center [894, 247] width 72 height 28
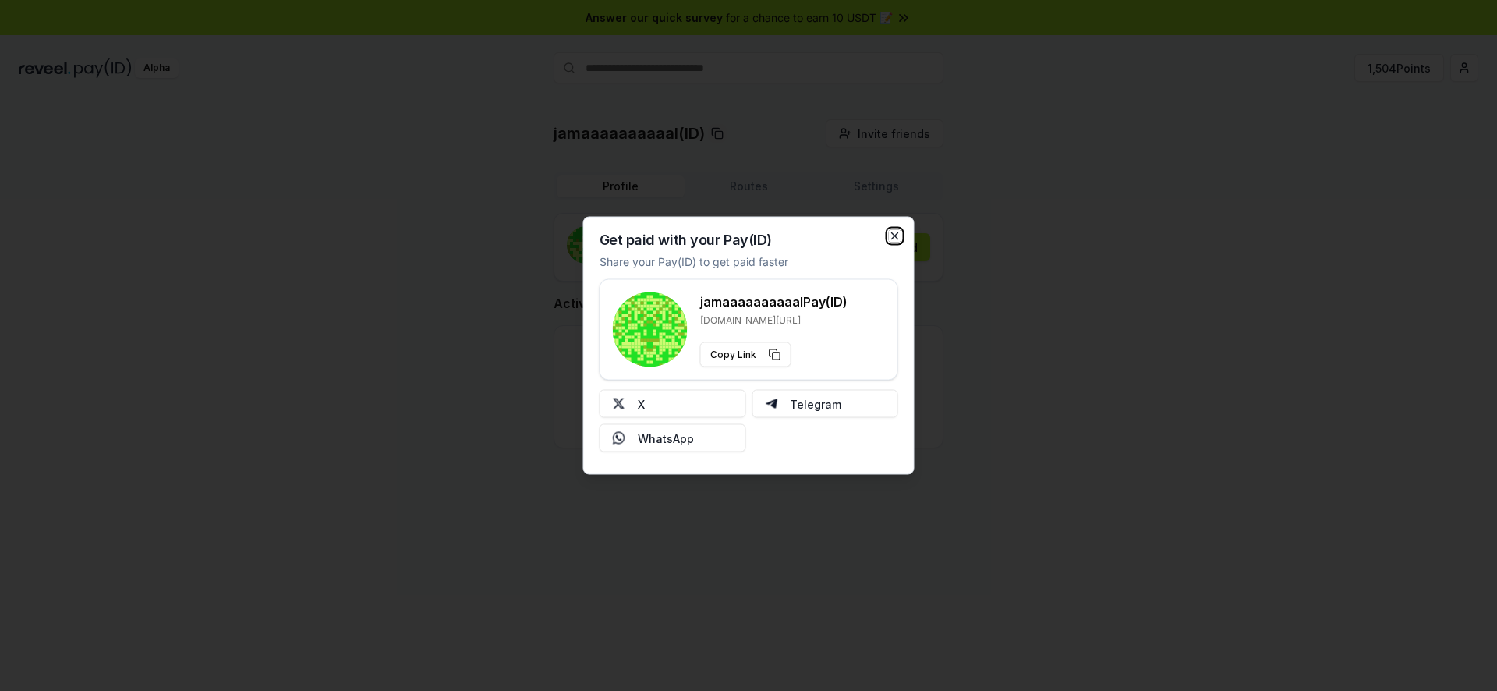
click at [893, 232] on icon "button" at bounding box center [895, 236] width 12 height 12
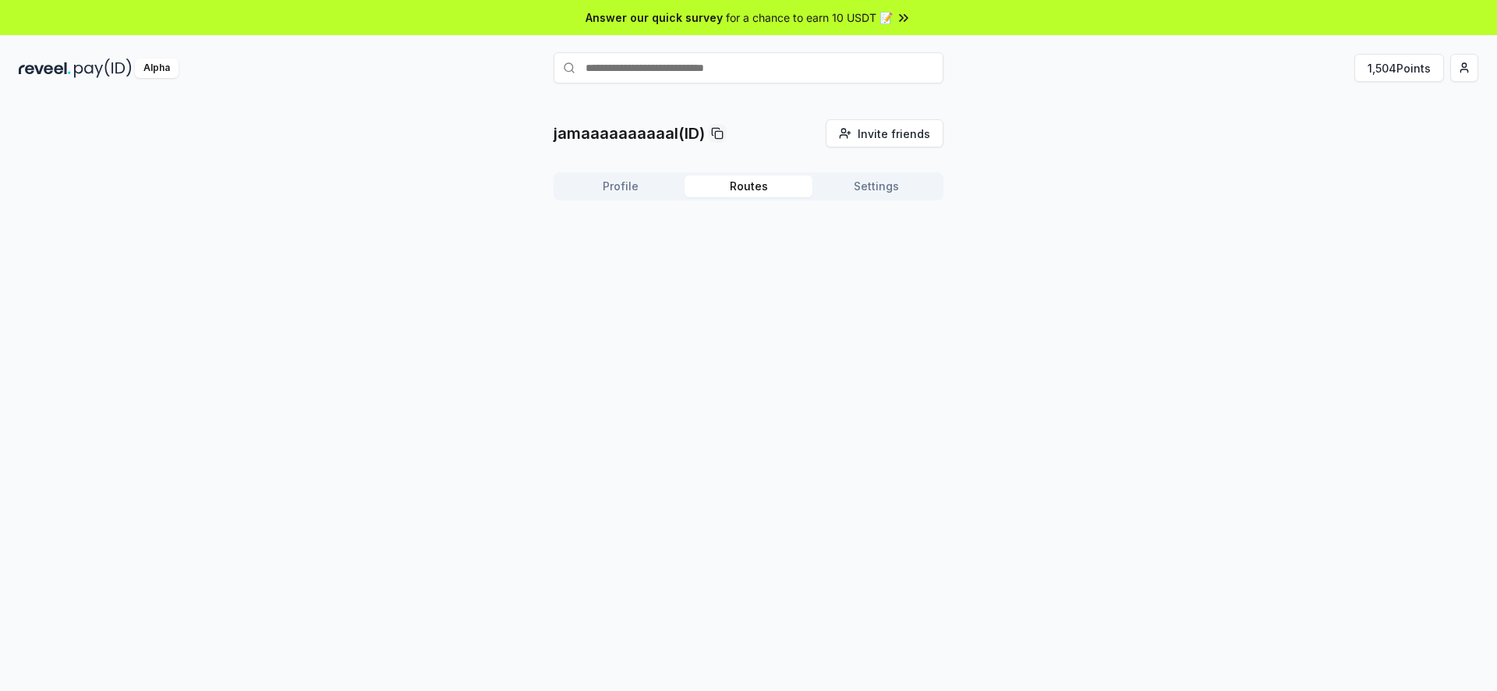
click at [759, 180] on button "Routes" at bounding box center [749, 186] width 128 height 22
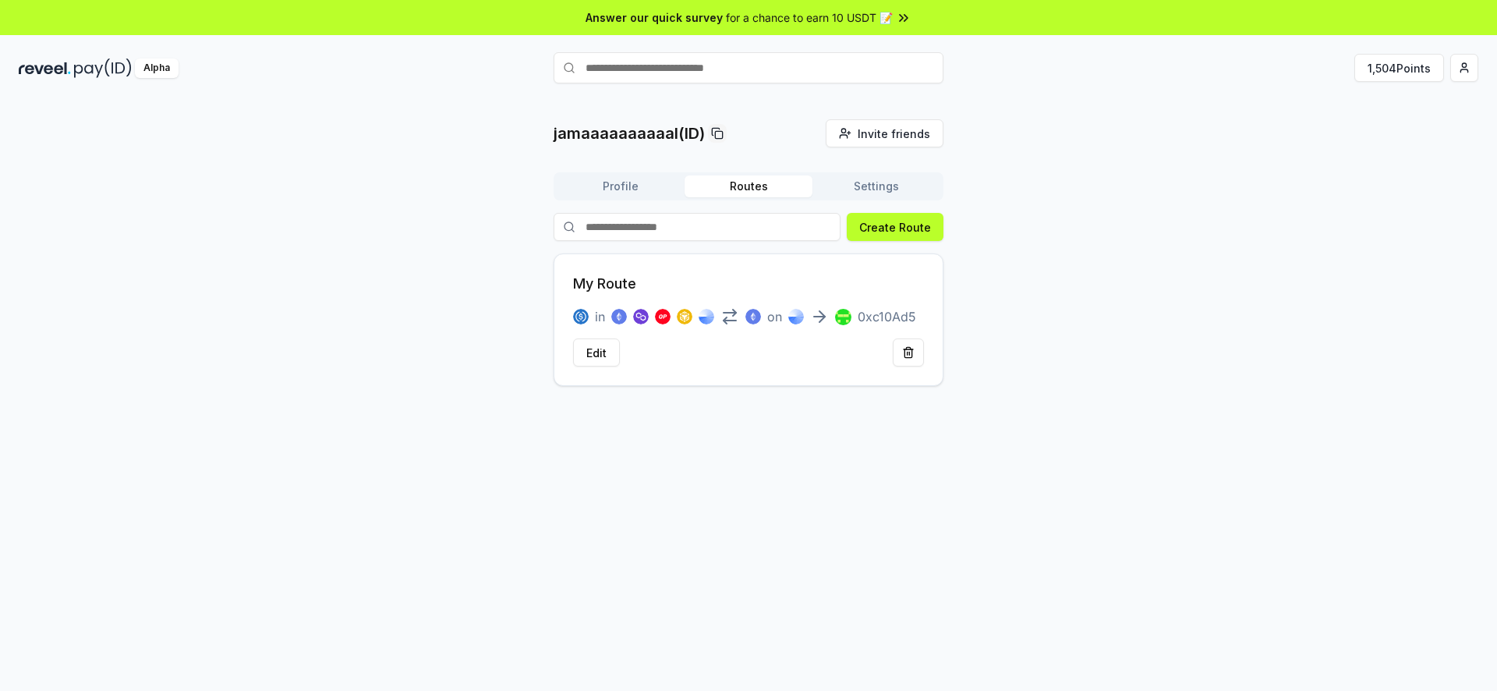
click at [824, 317] on icon at bounding box center [821, 316] width 5 height 11
click at [615, 285] on p "My Route" at bounding box center [604, 284] width 63 height 22
click at [593, 313] on div "in on 0xc10Ad5" at bounding box center [744, 316] width 343 height 19
click at [581, 313] on img at bounding box center [581, 317] width 16 height 16
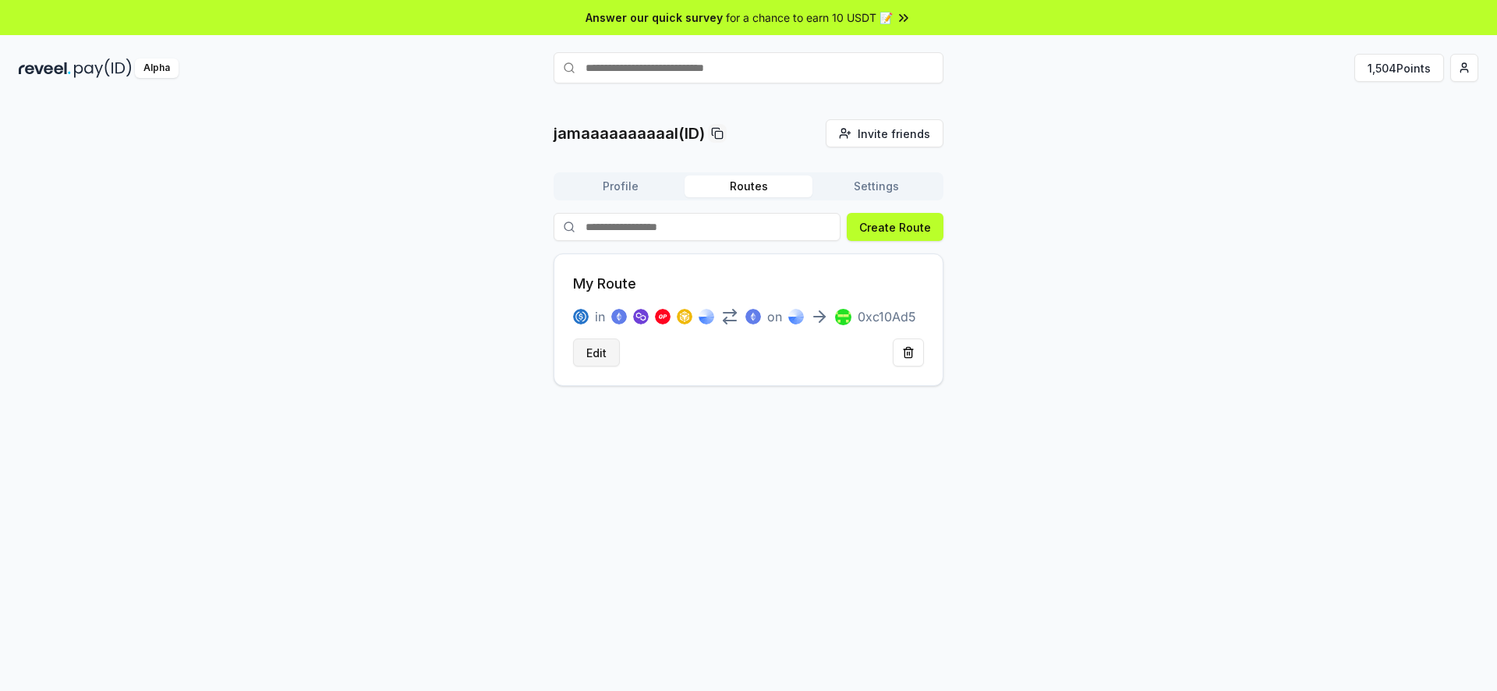
click at [583, 353] on button "Edit" at bounding box center [596, 352] width 47 height 28
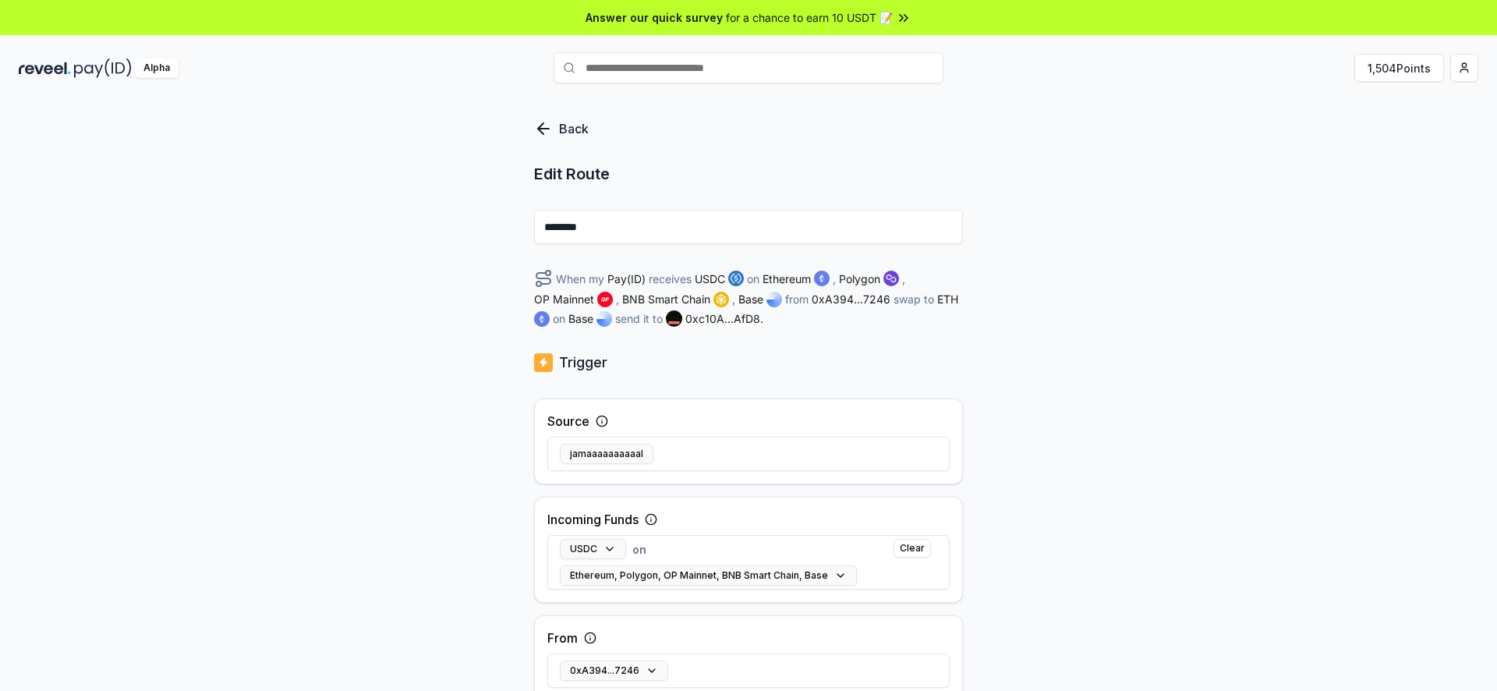
click at [548, 129] on icon at bounding box center [543, 129] width 11 height 0
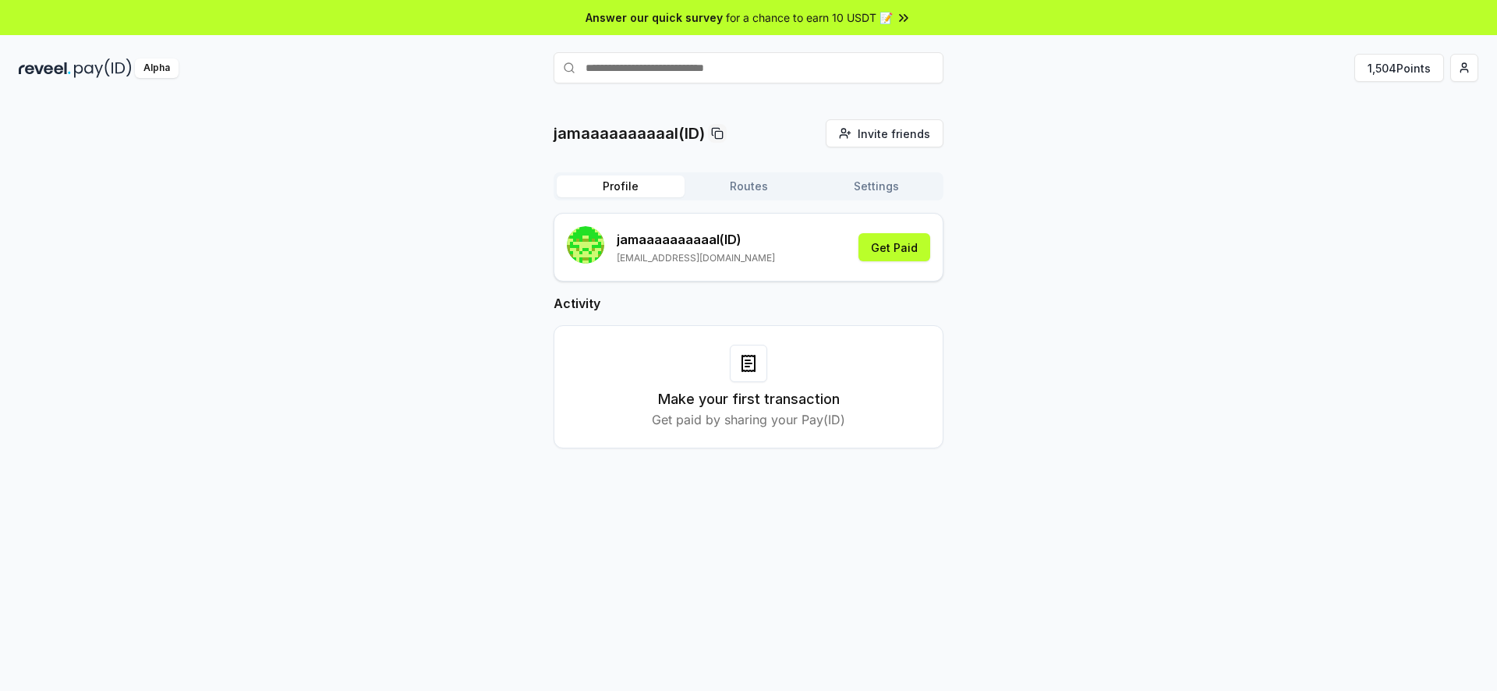
click at [625, 182] on button "Profile" at bounding box center [621, 186] width 128 height 22
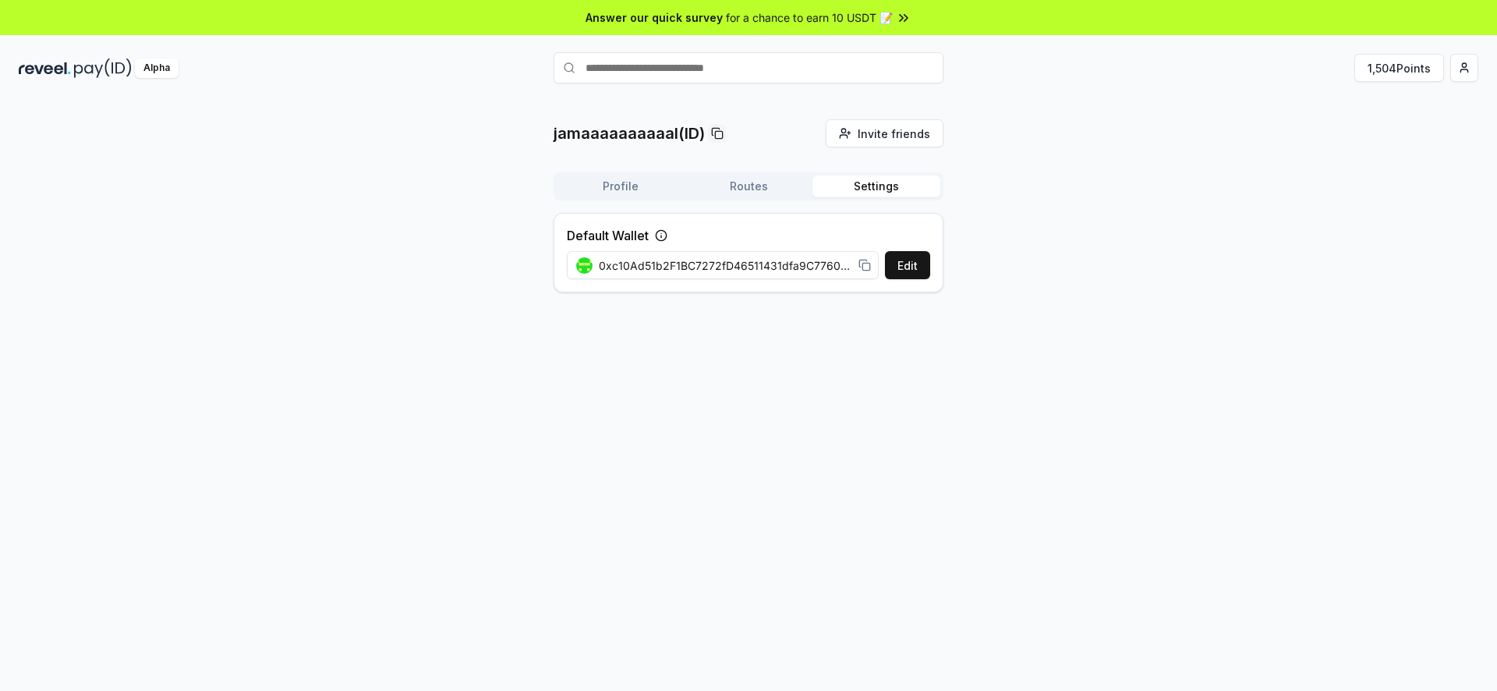
click at [879, 183] on button "Settings" at bounding box center [876, 186] width 128 height 22
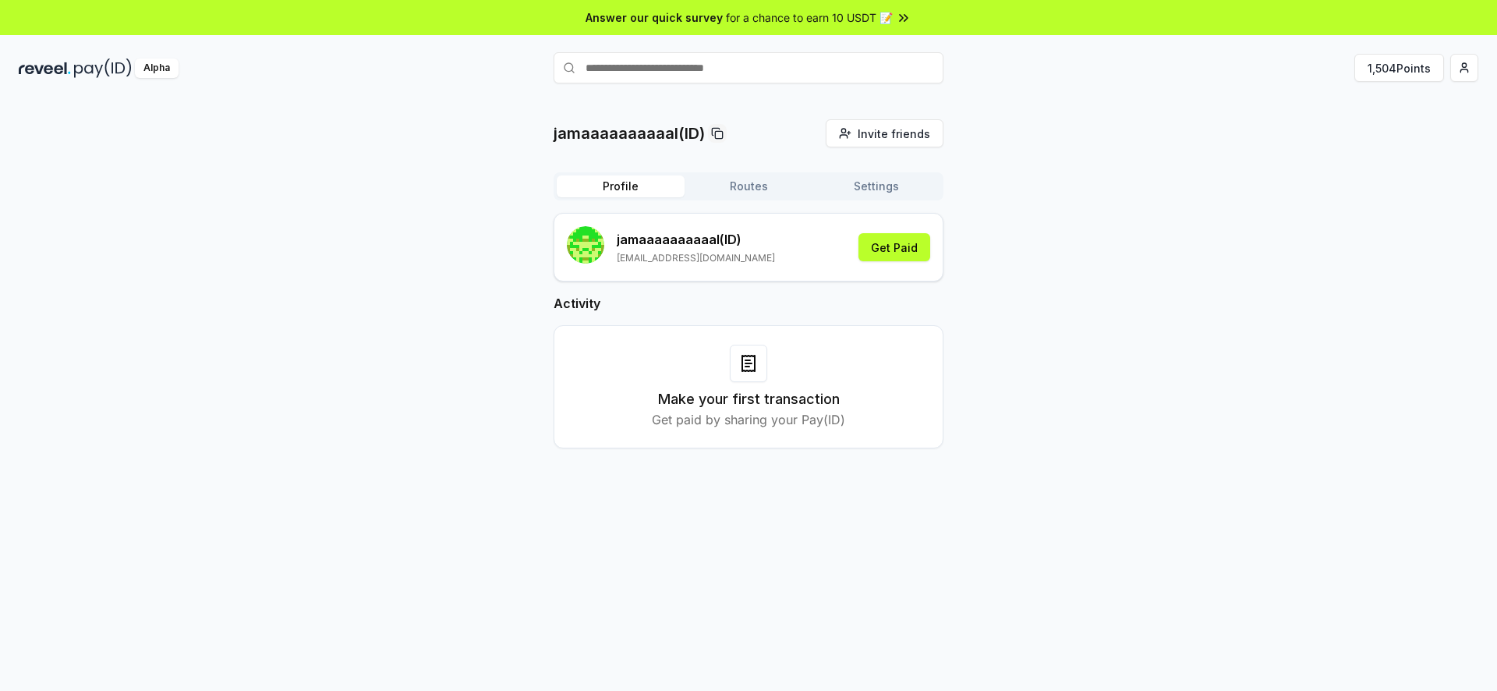
click at [629, 182] on button "Profile" at bounding box center [621, 186] width 128 height 22
